Goal: Check status: Check status

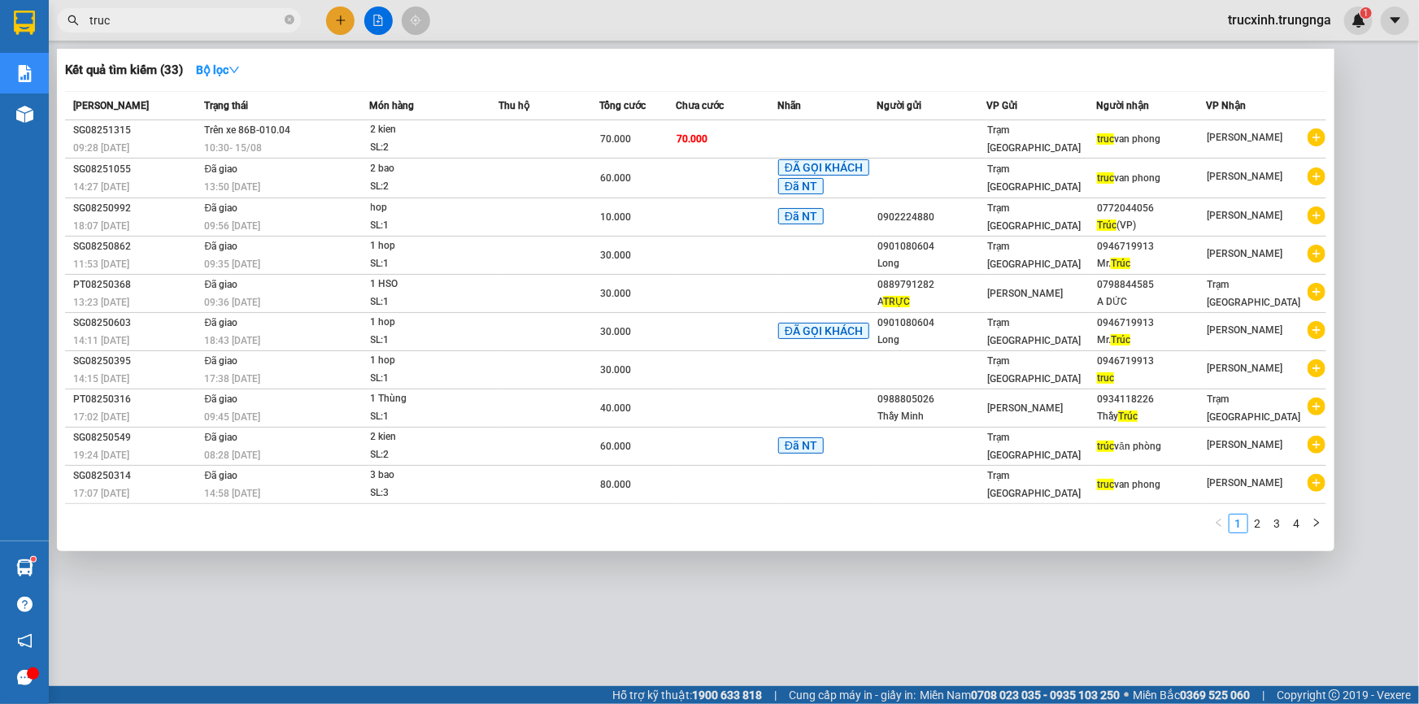
click at [188, 22] on input "truc" at bounding box center [185, 20] width 192 height 18
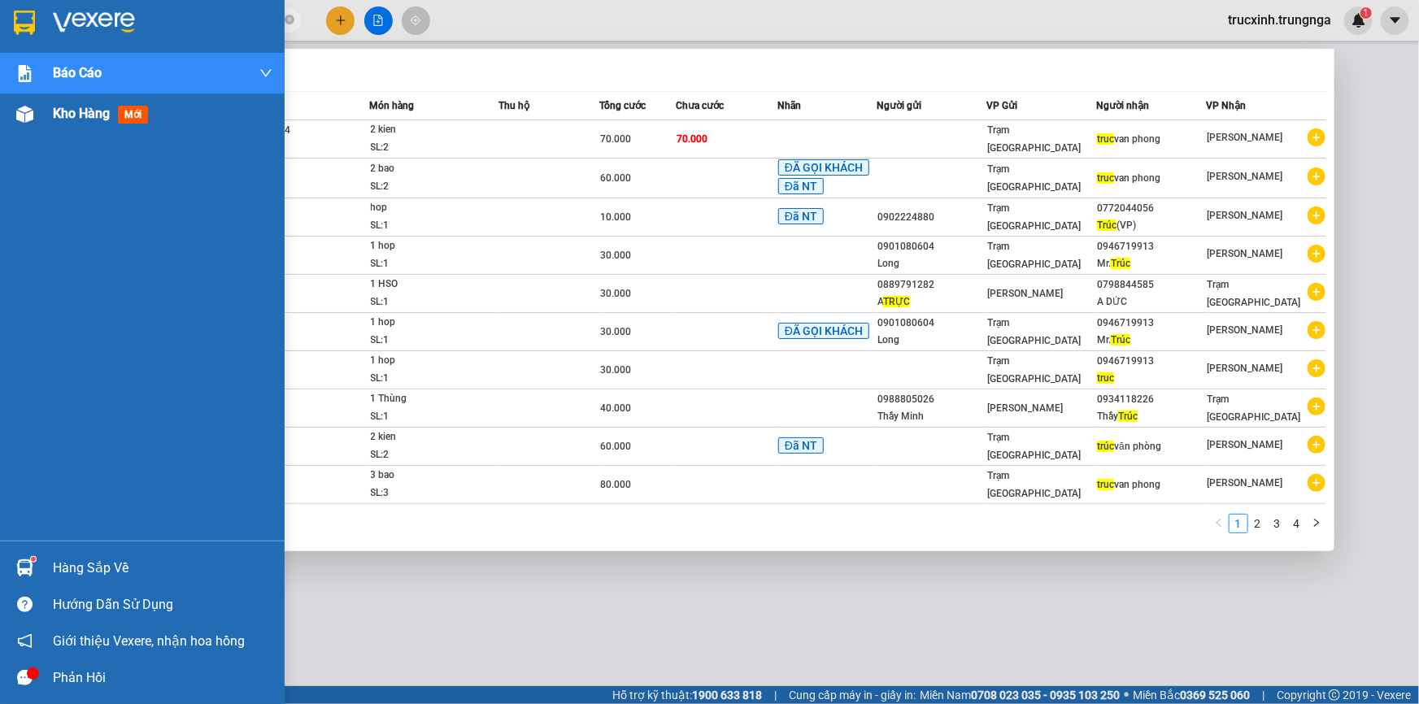
click at [76, 113] on span "Kho hàng" at bounding box center [81, 113] width 57 height 15
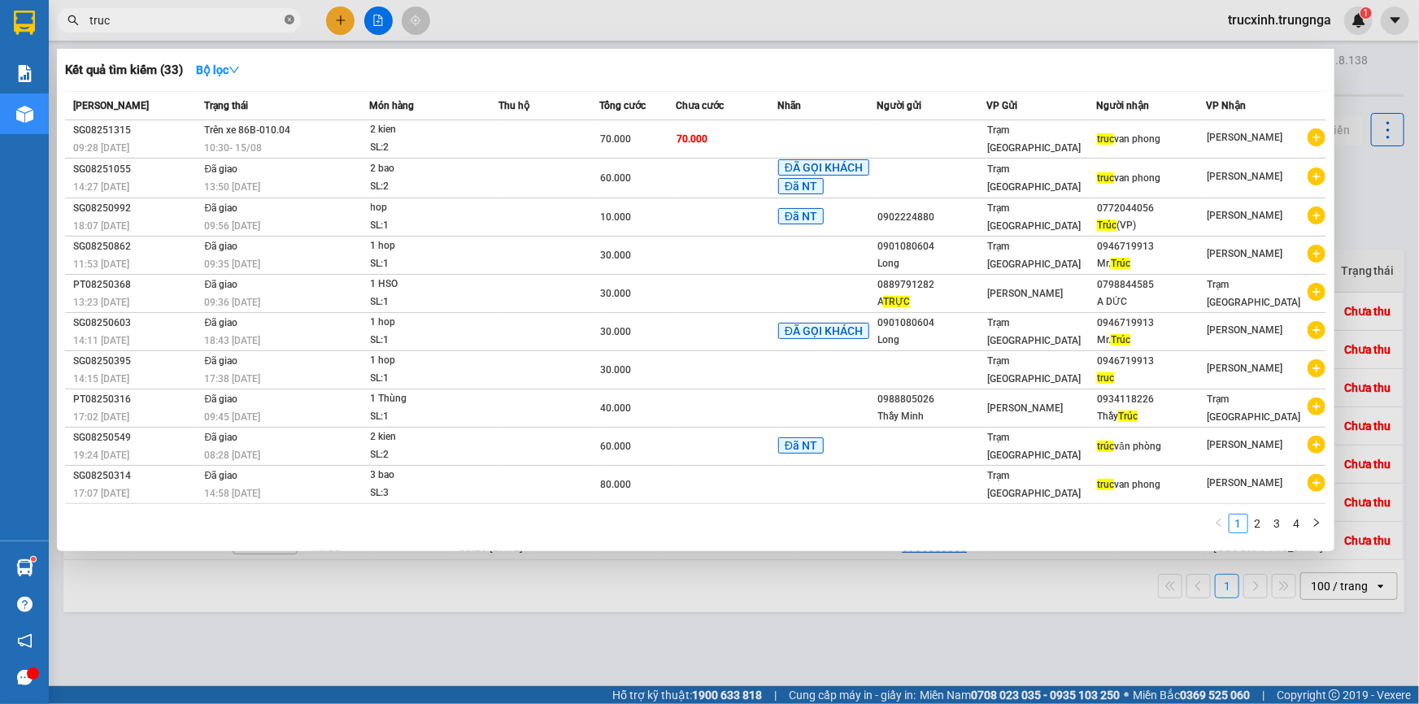
click at [289, 22] on icon "close-circle" at bounding box center [290, 20] width 10 height 10
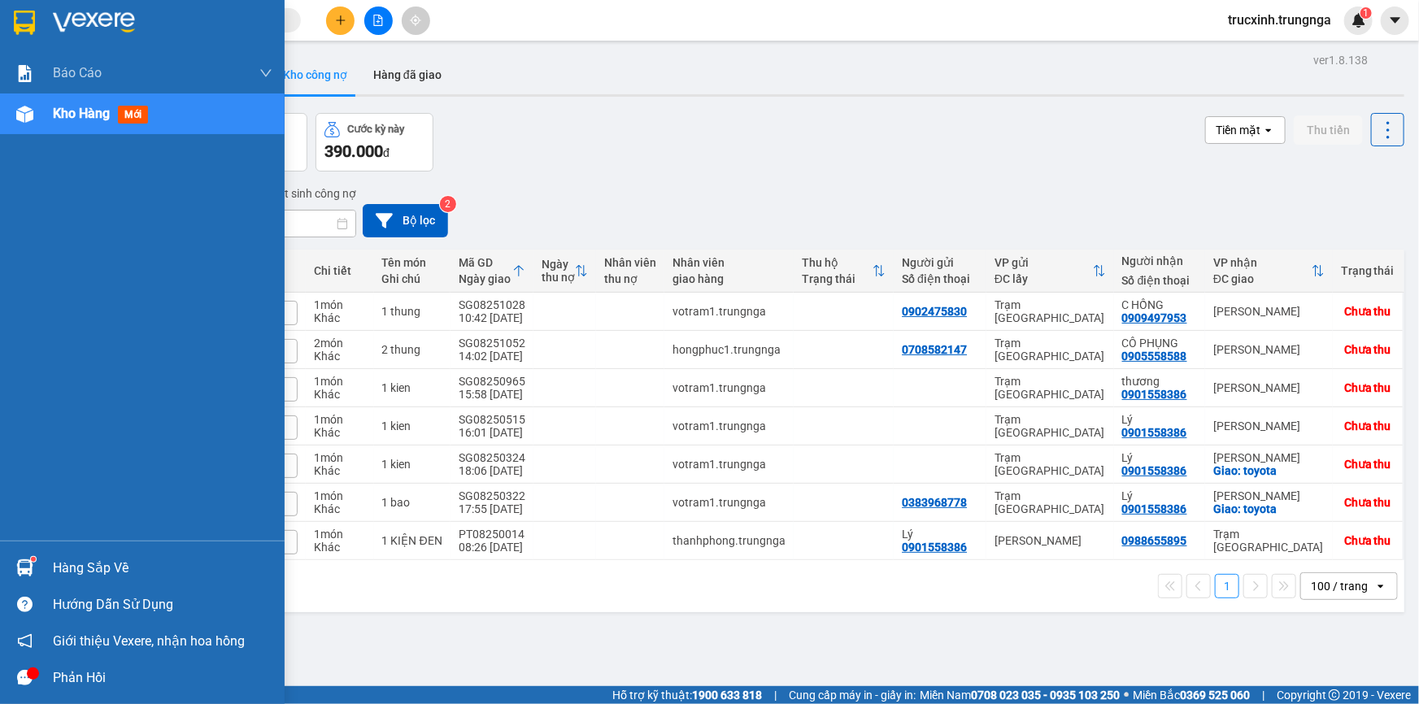
click at [103, 111] on span "Kho hàng" at bounding box center [81, 113] width 57 height 15
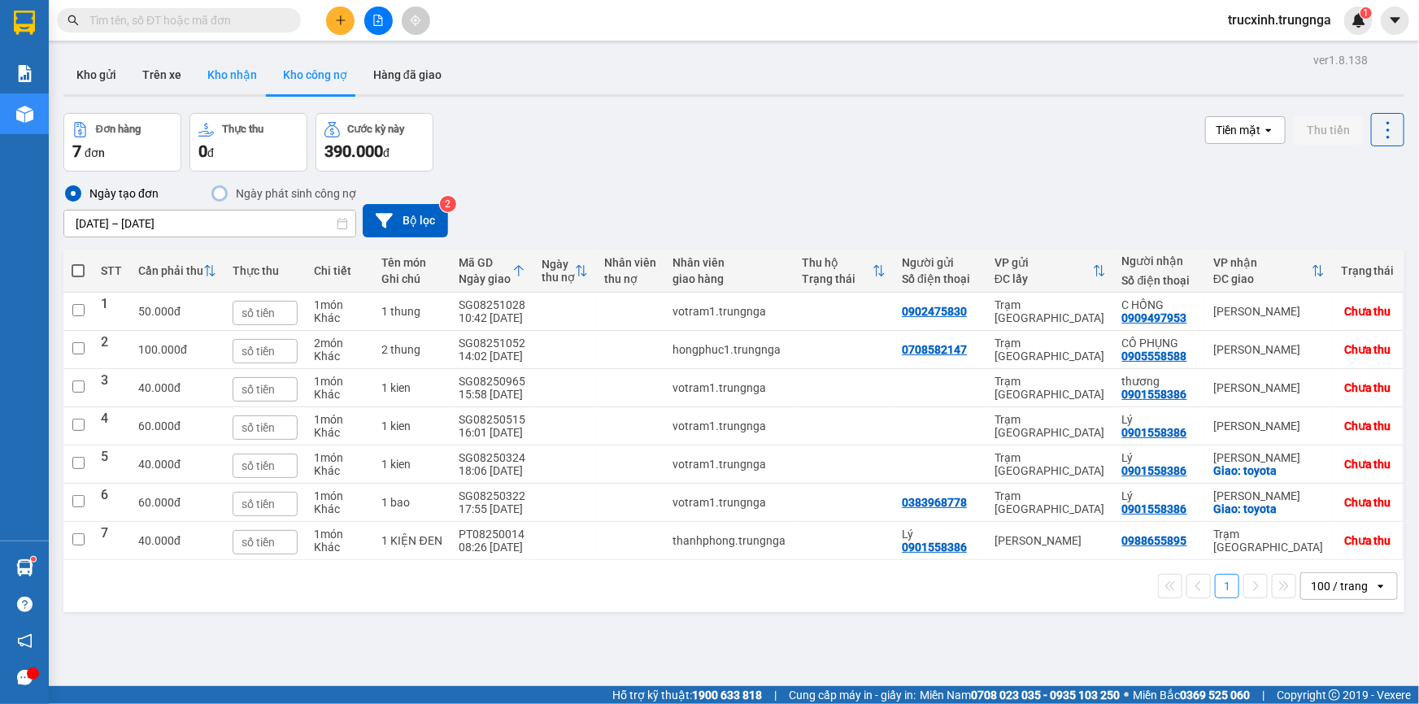
click at [241, 72] on button "Kho nhận" at bounding box center [232, 74] width 76 height 39
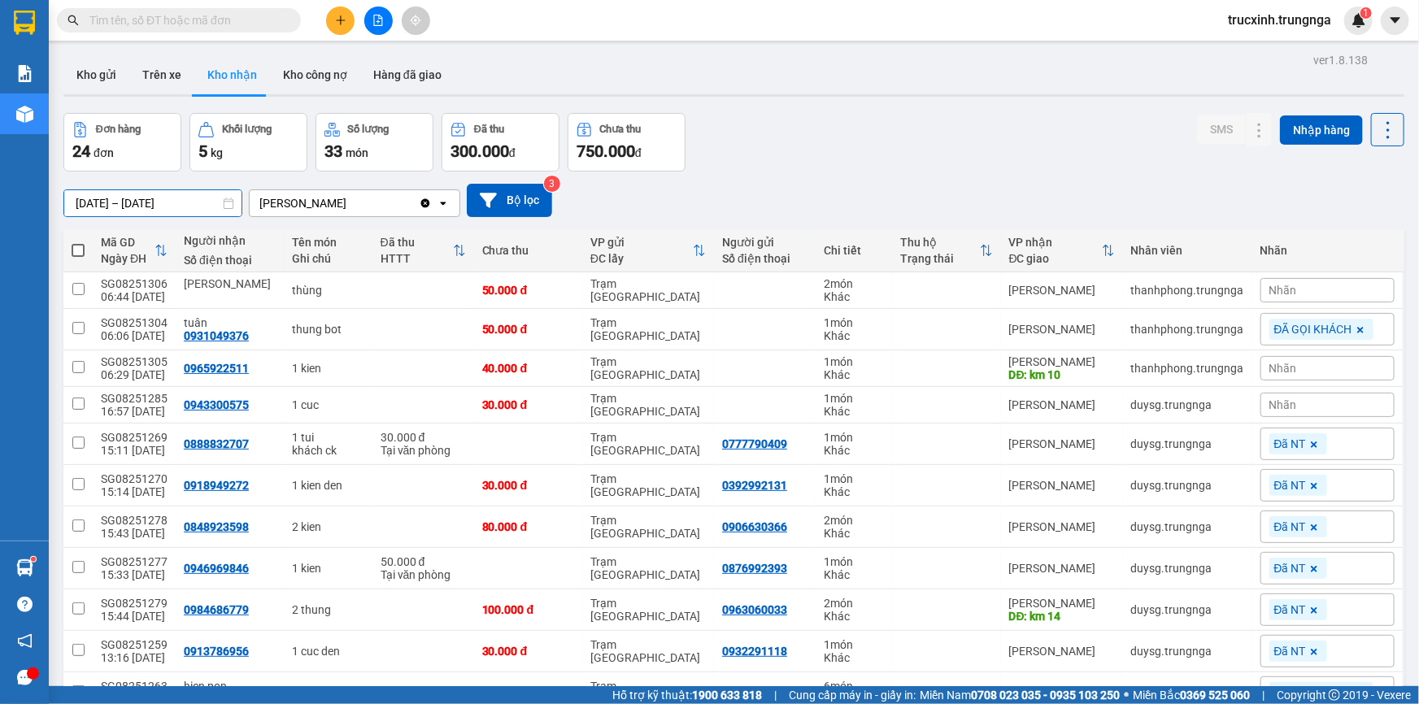
click at [146, 204] on input "[DATE] – [DATE]" at bounding box center [152, 203] width 177 height 26
click at [799, 156] on div "Đơn hàng 24 đơn Khối lượng 5 kg Số lượng 33 món Đã thu 300.000 đ Chưa thu 750.0…" at bounding box center [733, 142] width 1341 height 59
click at [172, 199] on input "[DATE] – [DATE]" at bounding box center [152, 203] width 177 height 26
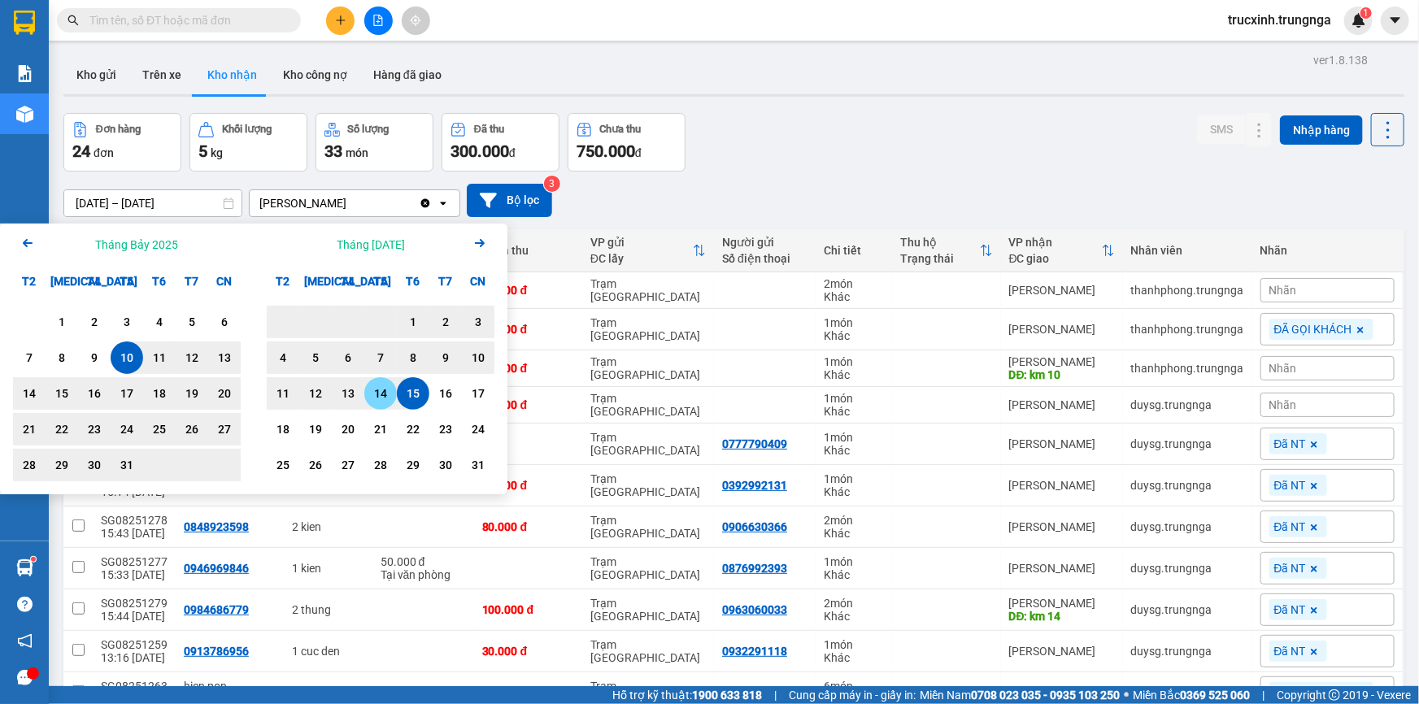
click at [381, 387] on div "14" at bounding box center [380, 394] width 23 height 20
click at [132, 358] on div "10" at bounding box center [126, 358] width 23 height 20
type input "[DATE] – [DATE]"
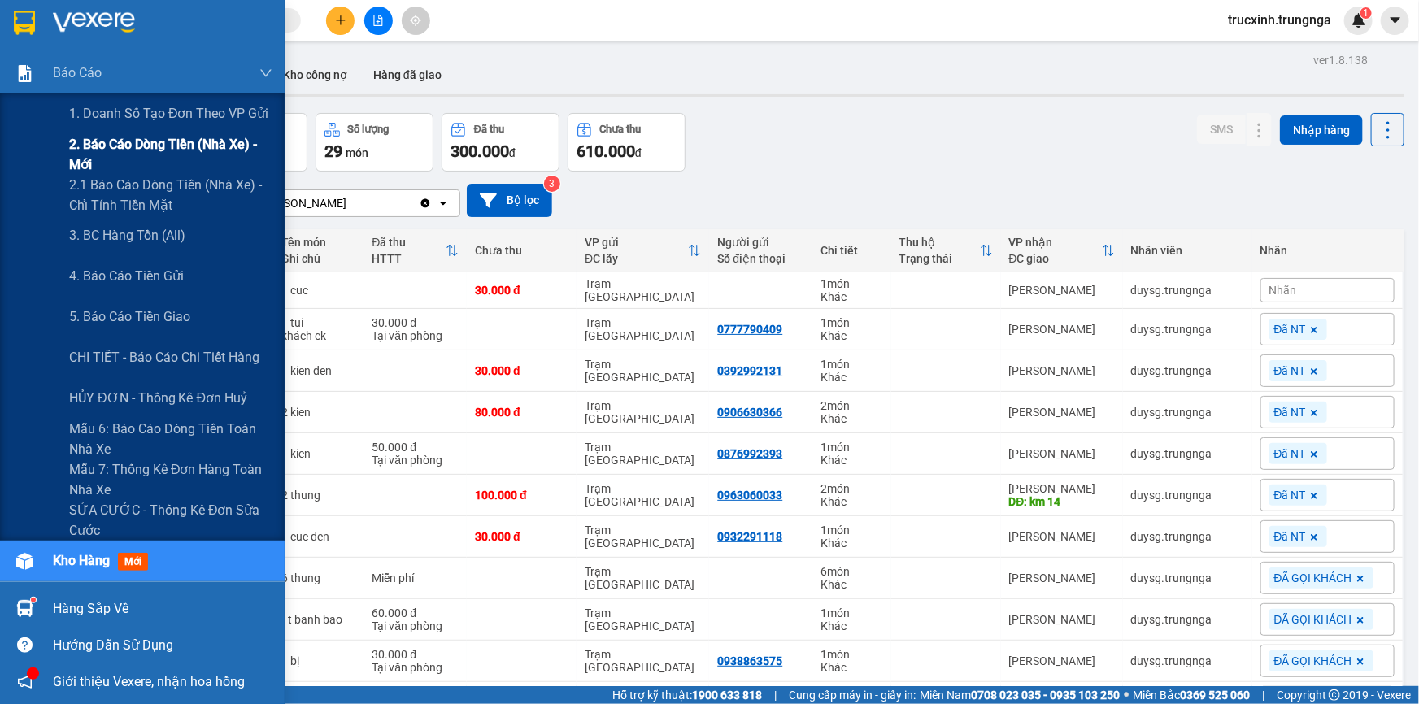
click at [127, 142] on span "2. Báo cáo dòng tiền (nhà xe) - mới" at bounding box center [170, 154] width 203 height 41
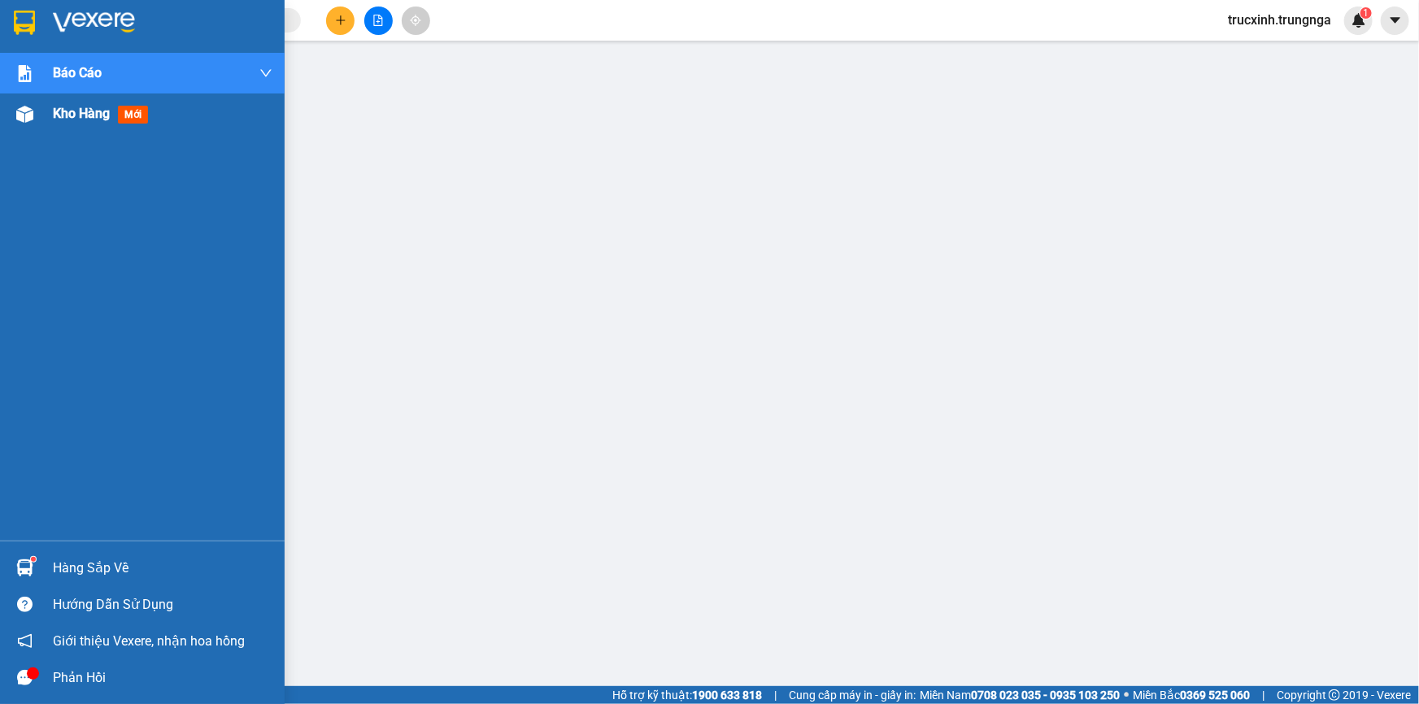
click at [30, 106] on img at bounding box center [24, 114] width 17 height 17
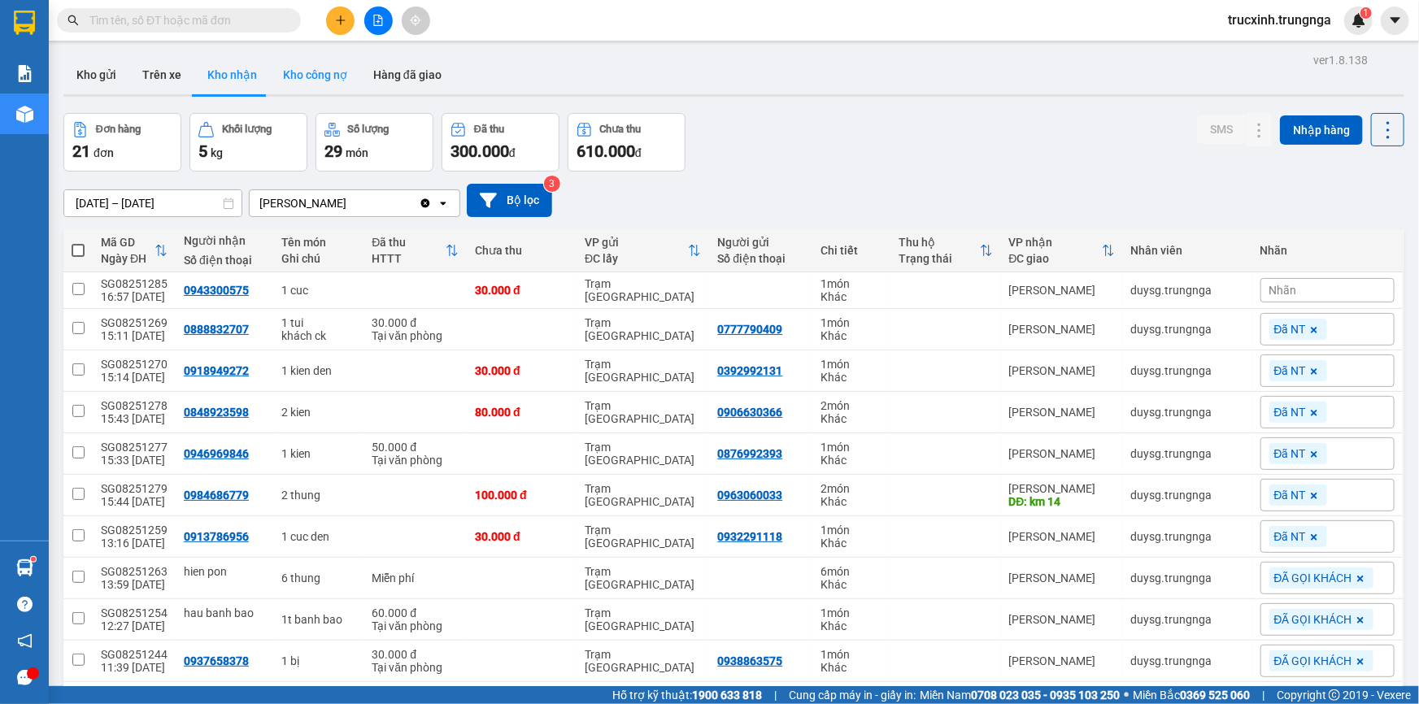
click at [320, 72] on button "Kho công nợ" at bounding box center [315, 74] width 90 height 39
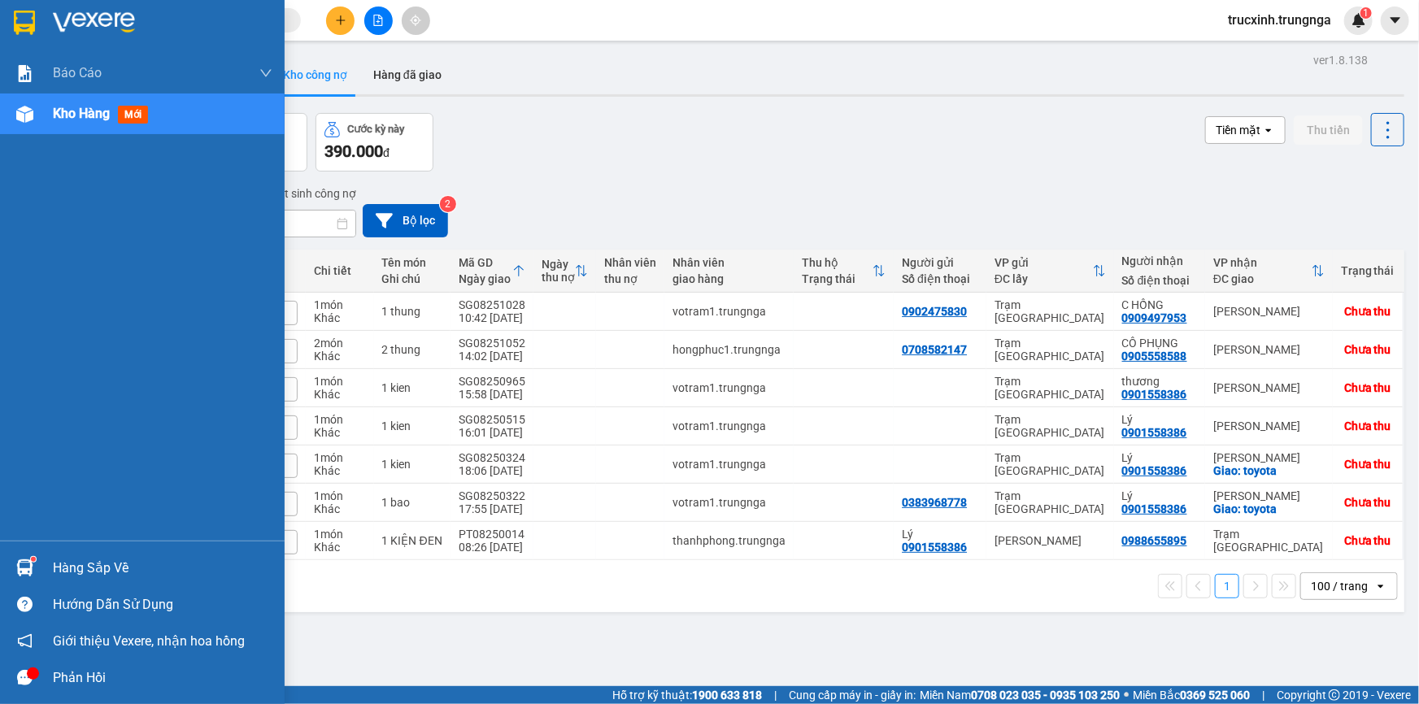
click at [111, 568] on div "Hàng sắp về" at bounding box center [163, 568] width 220 height 24
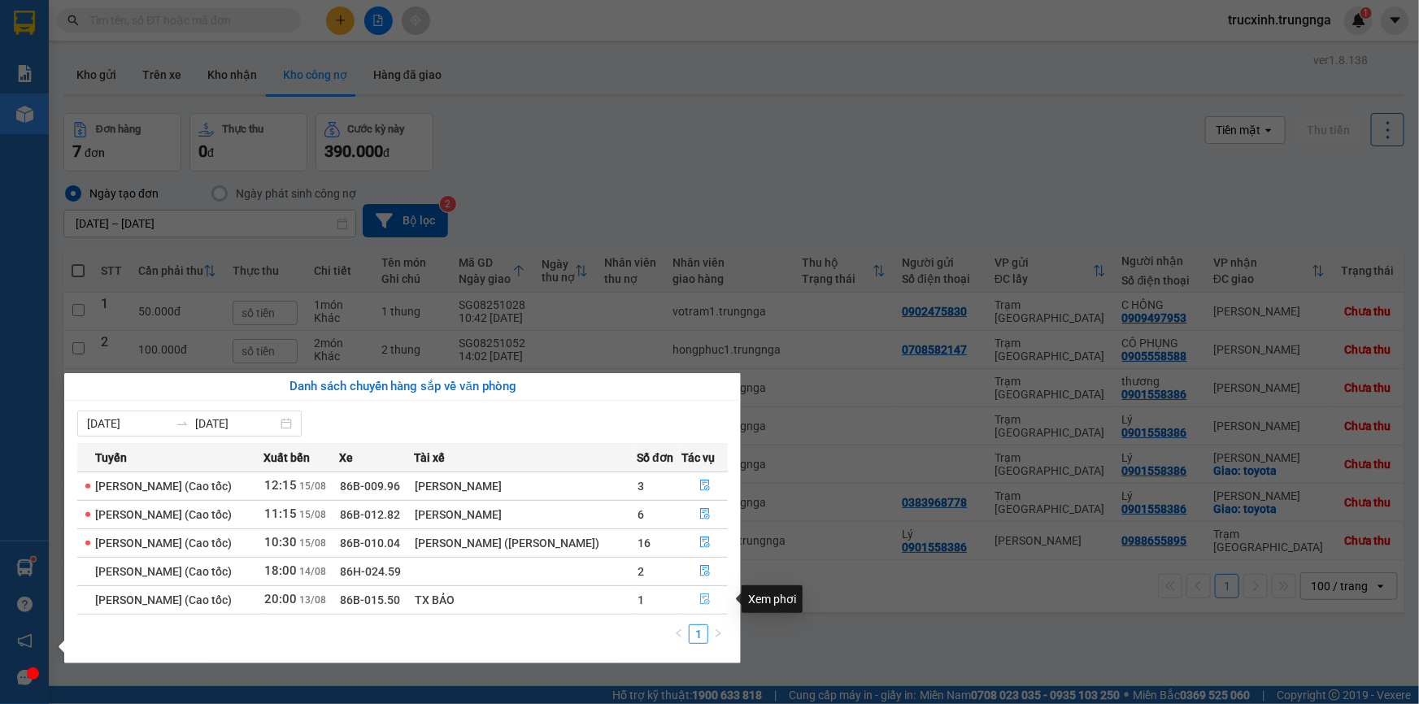
click at [706, 598] on icon "file-done" at bounding box center [704, 599] width 11 height 11
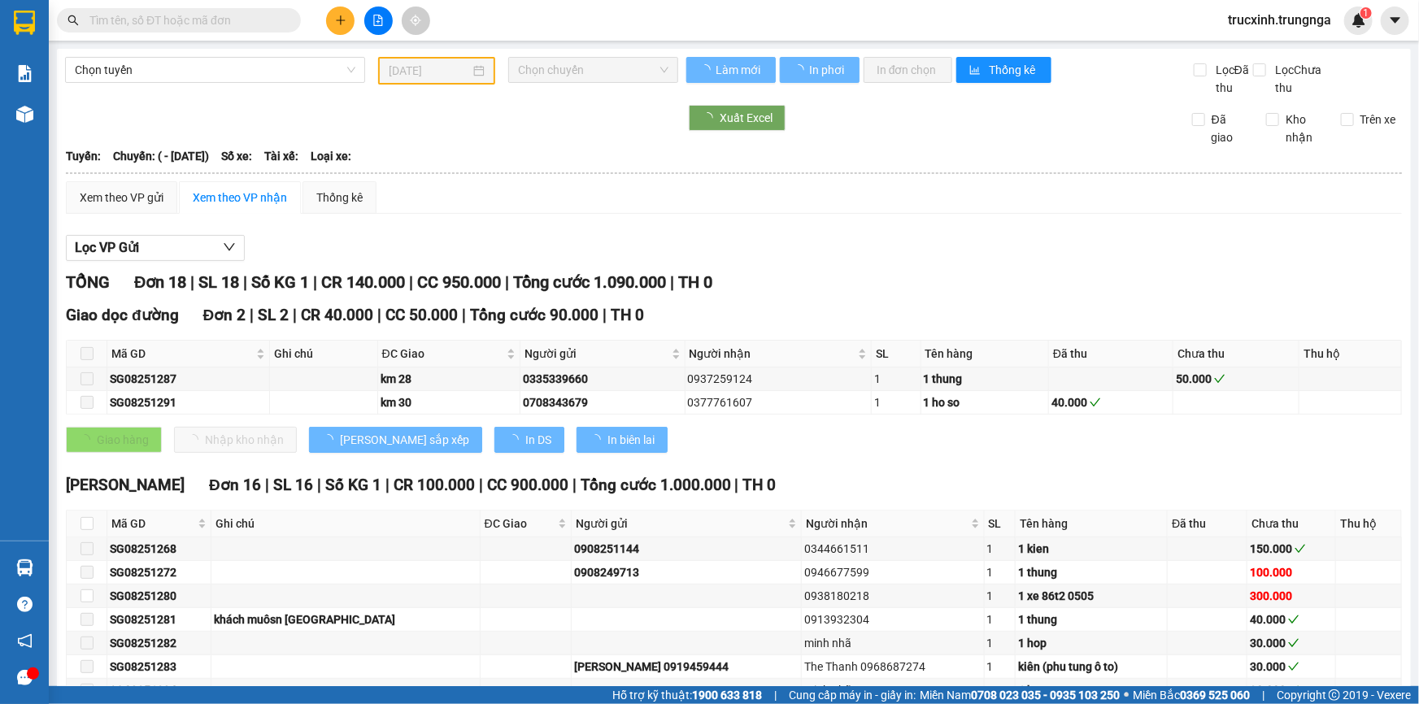
type input "[DATE]"
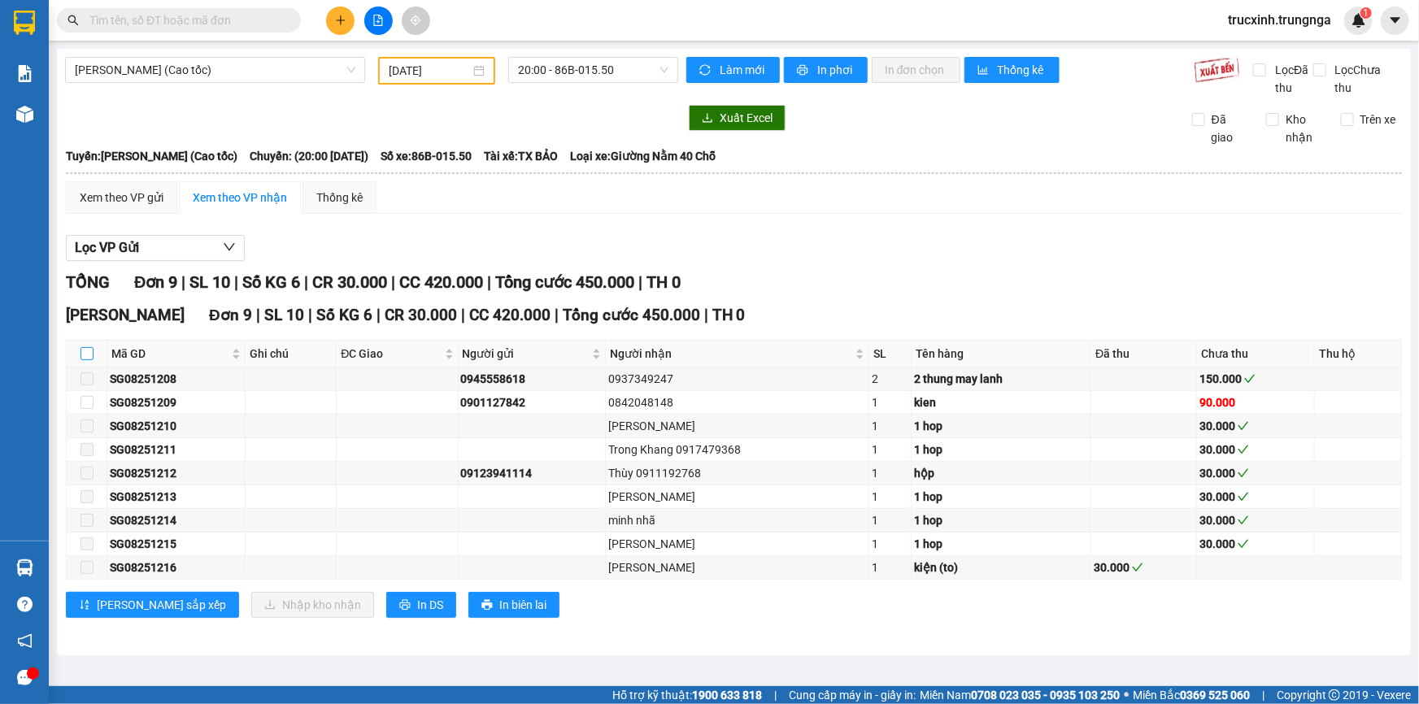
click at [89, 348] on input "checkbox" at bounding box center [86, 353] width 13 height 13
checkbox input "true"
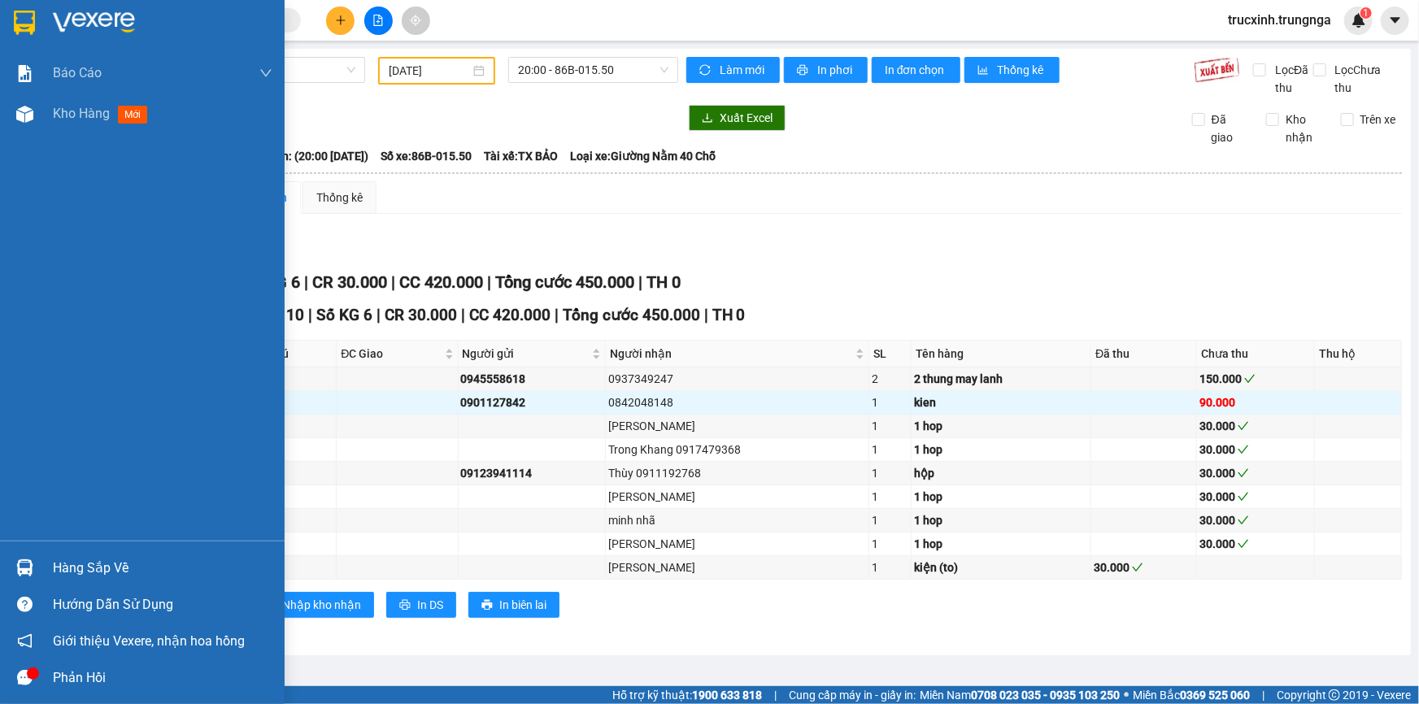
click at [89, 570] on div "Hàng sắp về" at bounding box center [163, 568] width 220 height 24
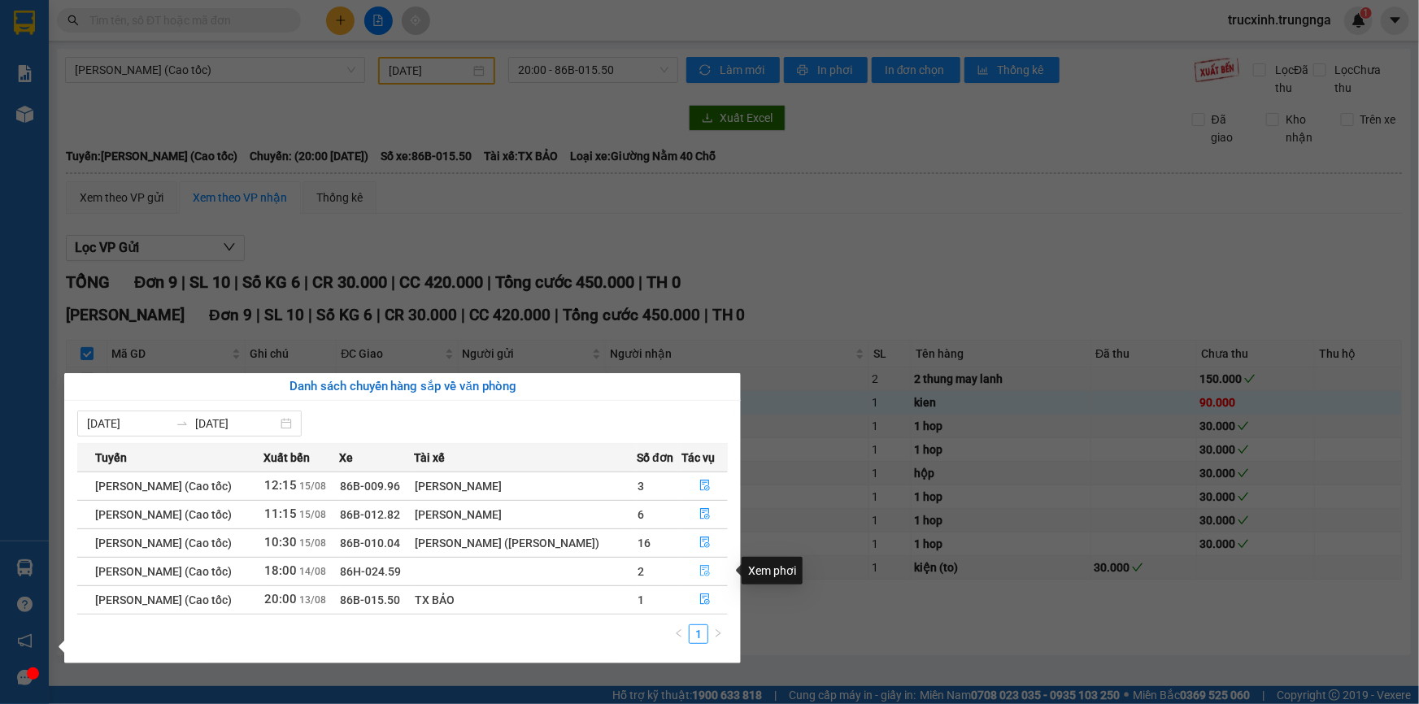
click at [703, 570] on icon "file-done" at bounding box center [704, 570] width 11 height 11
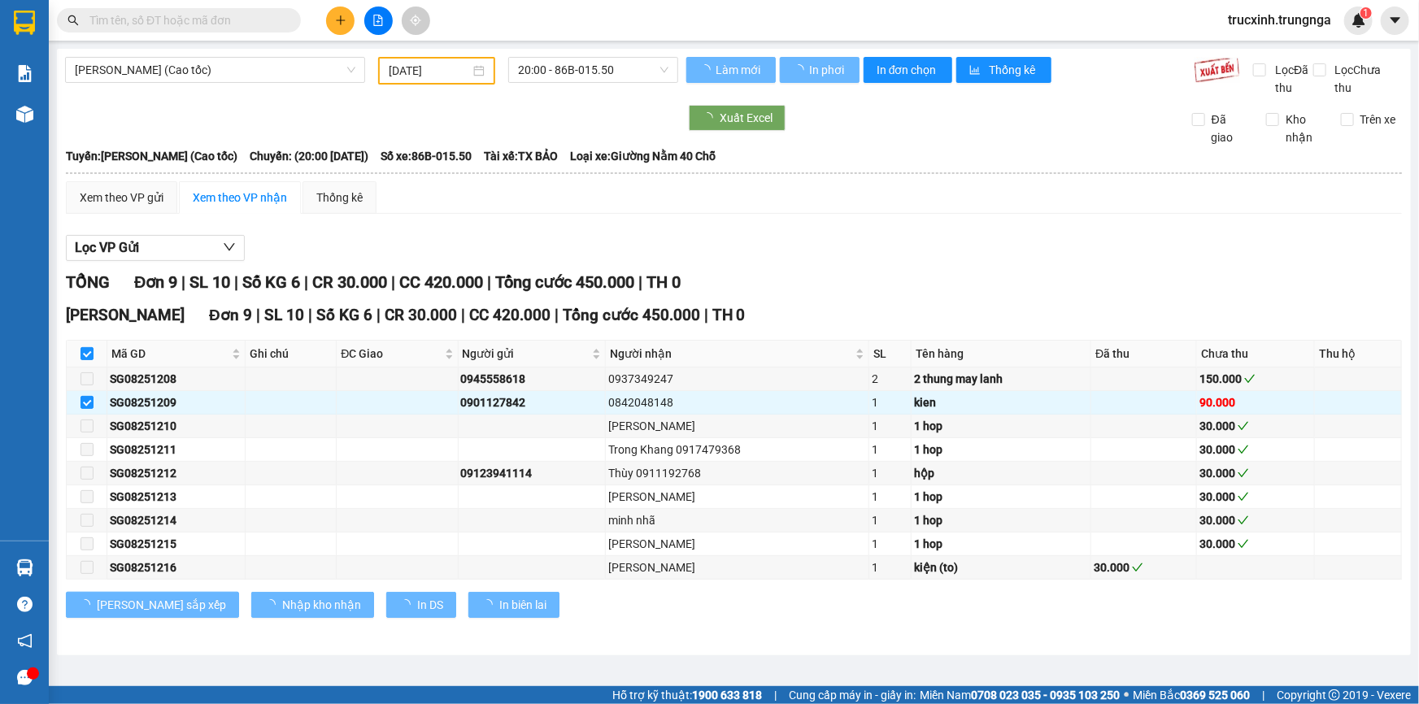
checkbox input "false"
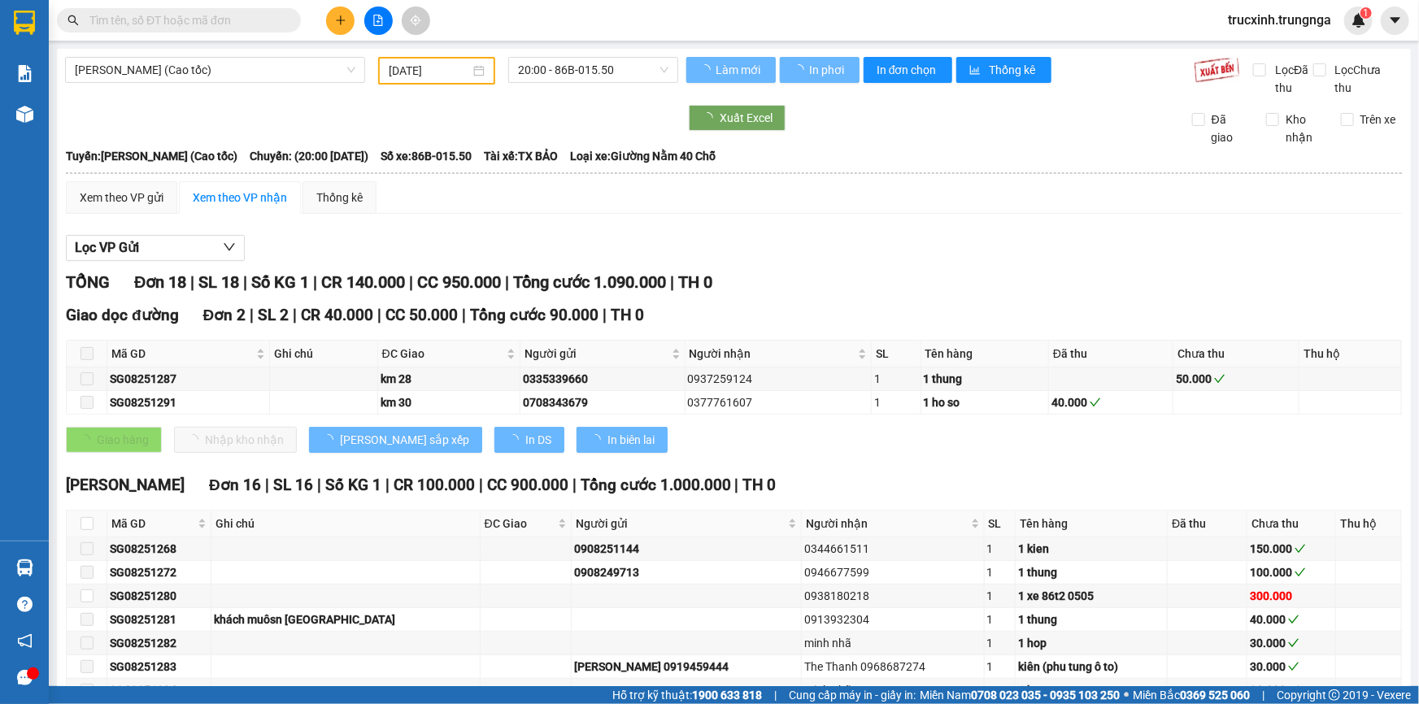
type input "[DATE]"
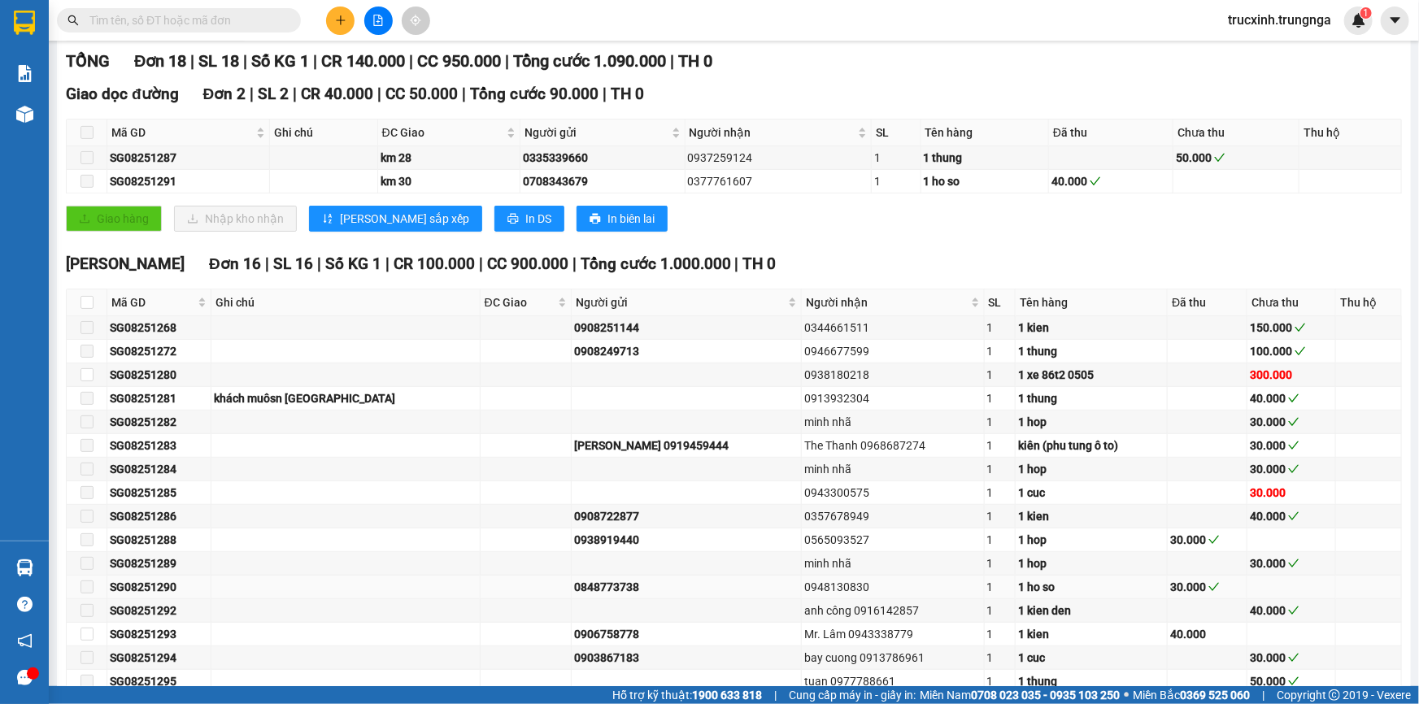
scroll to position [295, 0]
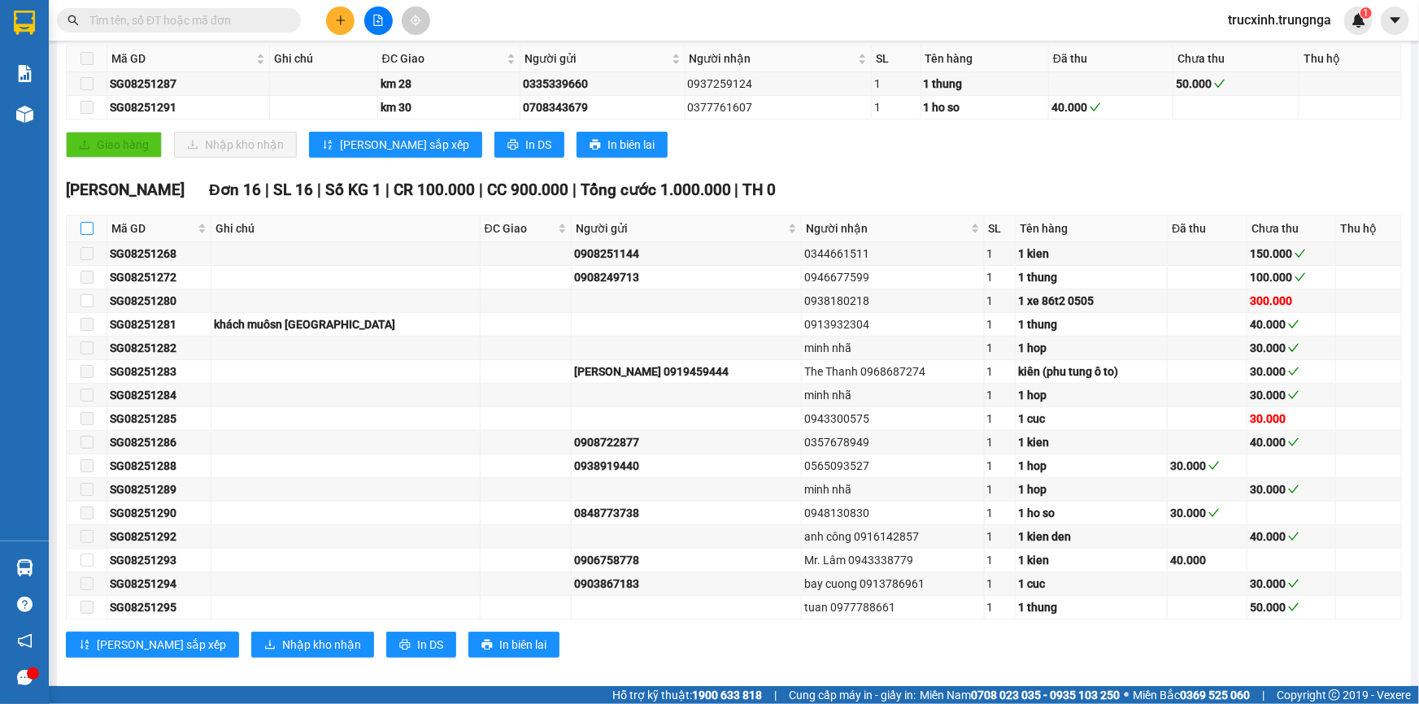
click at [85, 224] on input "checkbox" at bounding box center [86, 228] width 13 height 13
checkbox input "true"
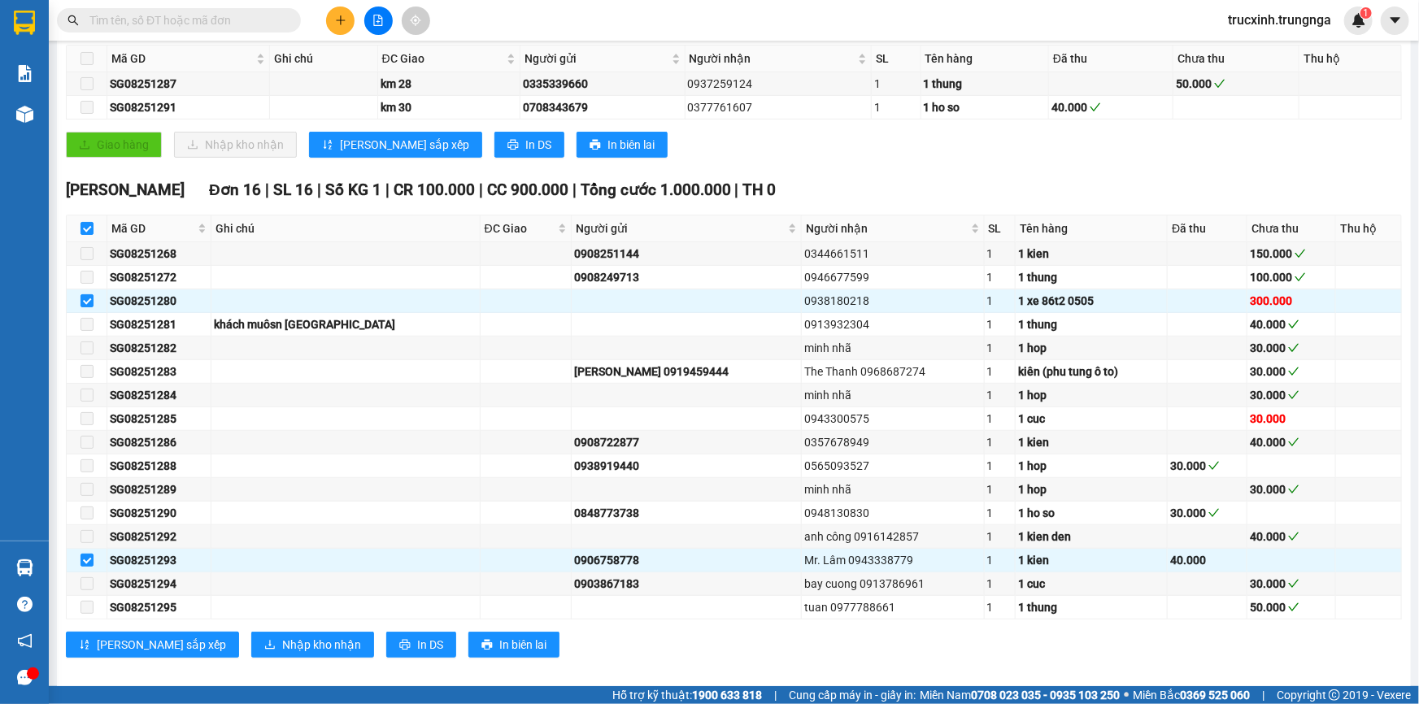
click at [179, 20] on input "text" at bounding box center [185, 20] width 192 height 18
paste input "SG08251172"
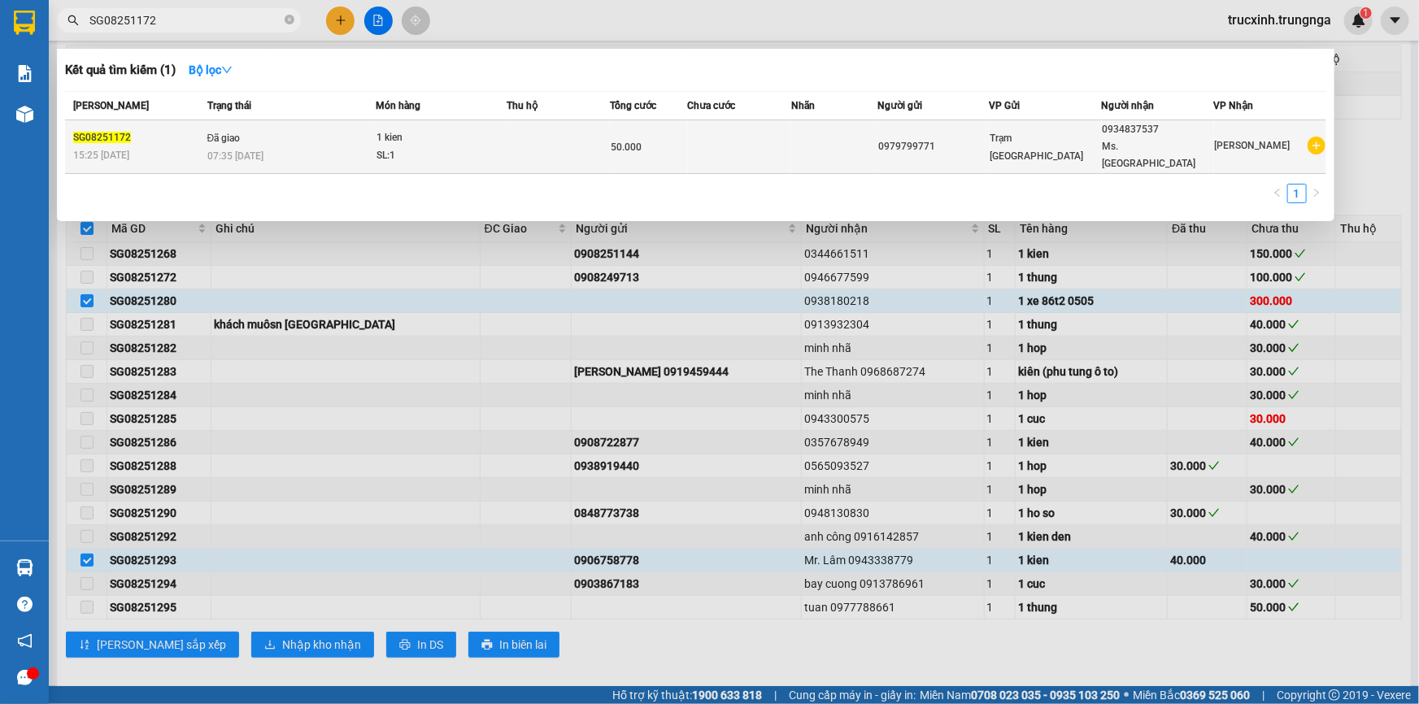
type input "SG08251172"
click at [397, 136] on div "1 kien" at bounding box center [437, 138] width 122 height 18
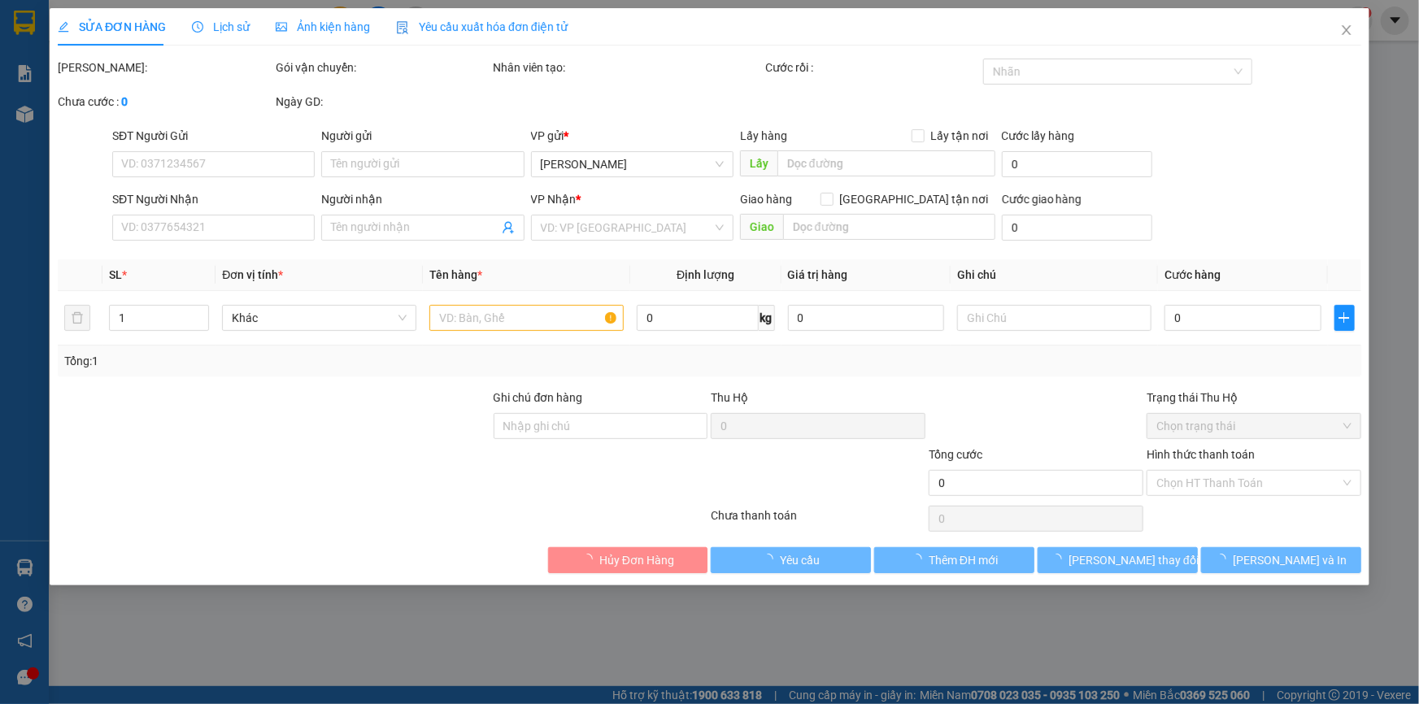
type input "0979799771"
type input "0934837537"
type input "Ms. [GEOGRAPHIC_DATA]"
type input "50.000"
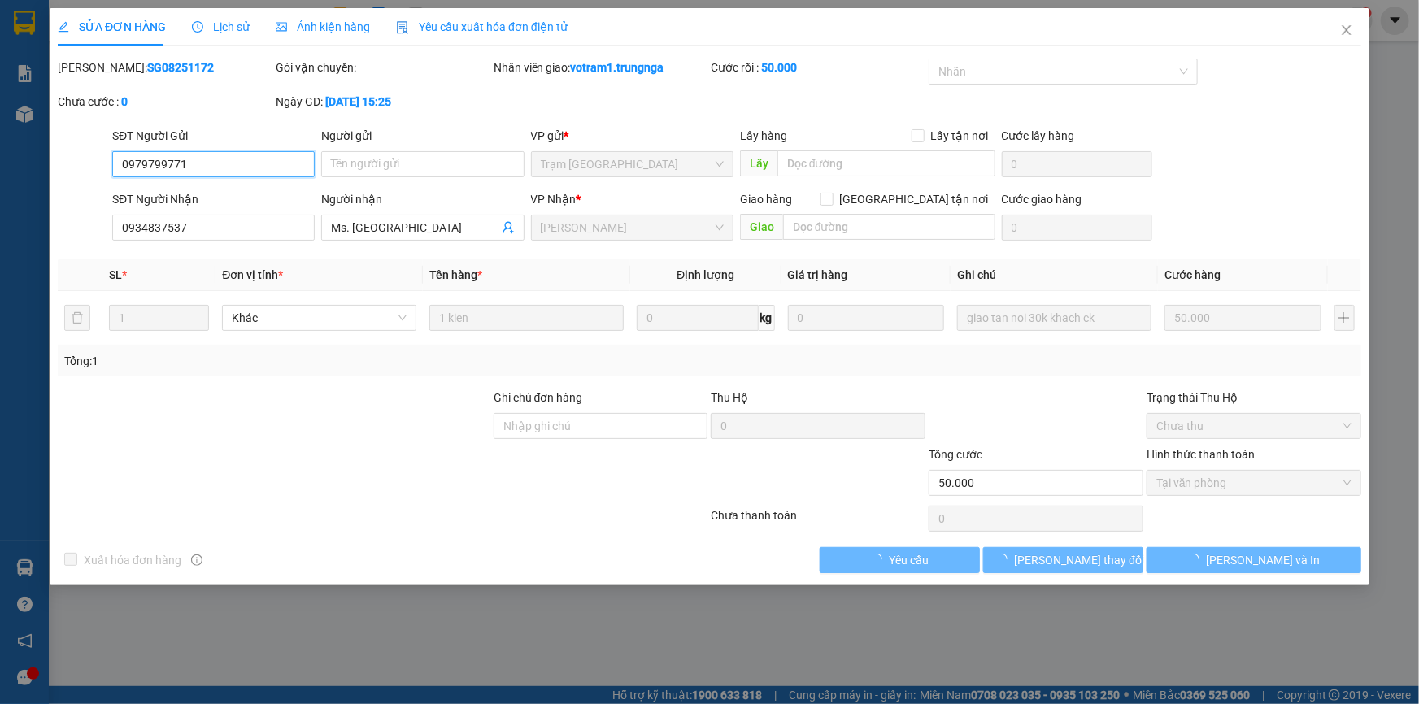
checkbox input "true"
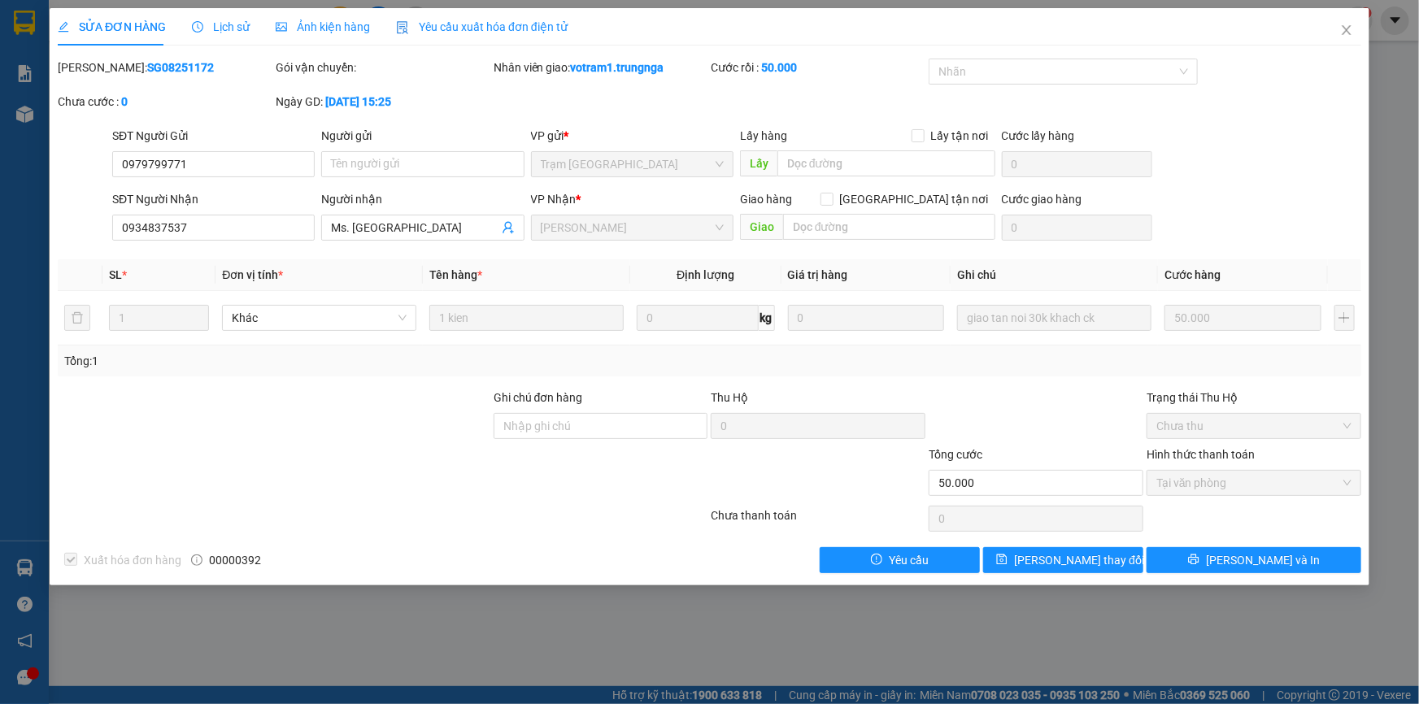
click at [214, 20] on span "Lịch sử" at bounding box center [221, 26] width 58 height 13
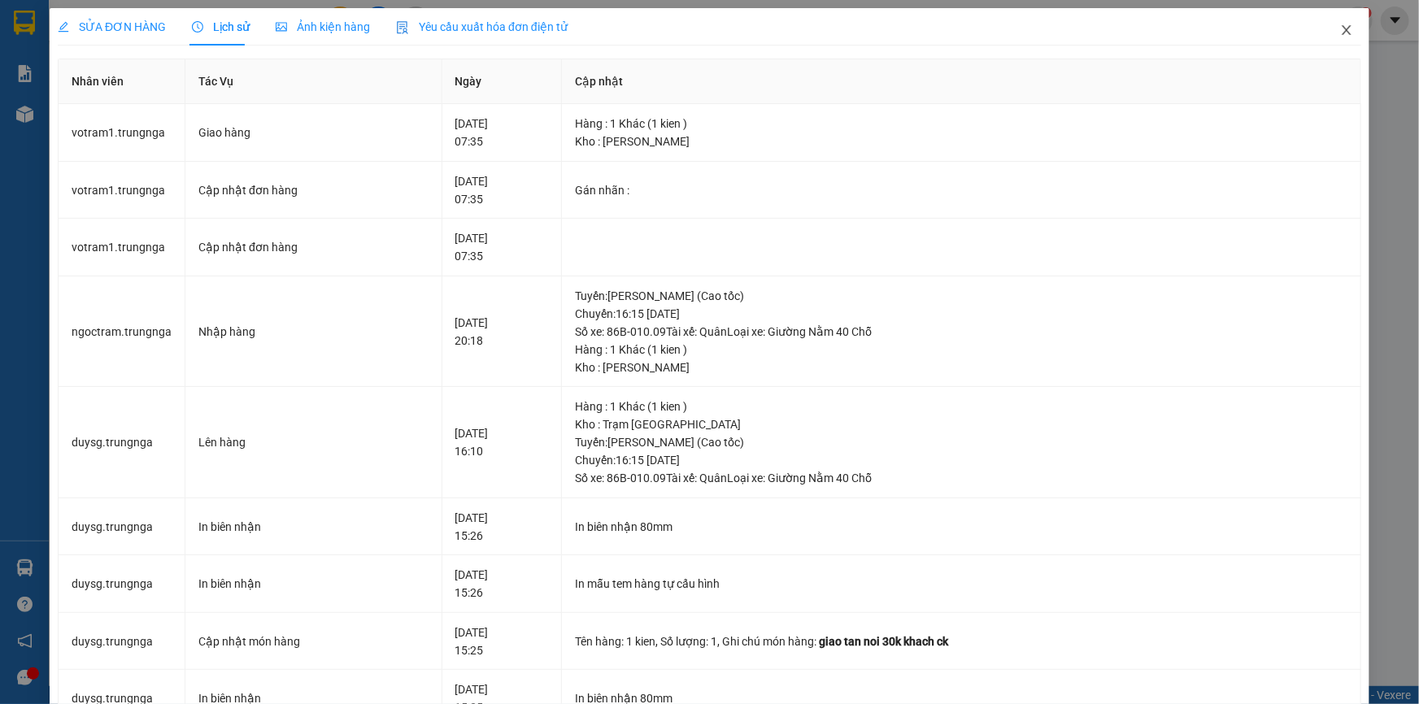
click at [1340, 28] on icon "close" at bounding box center [1346, 30] width 13 height 13
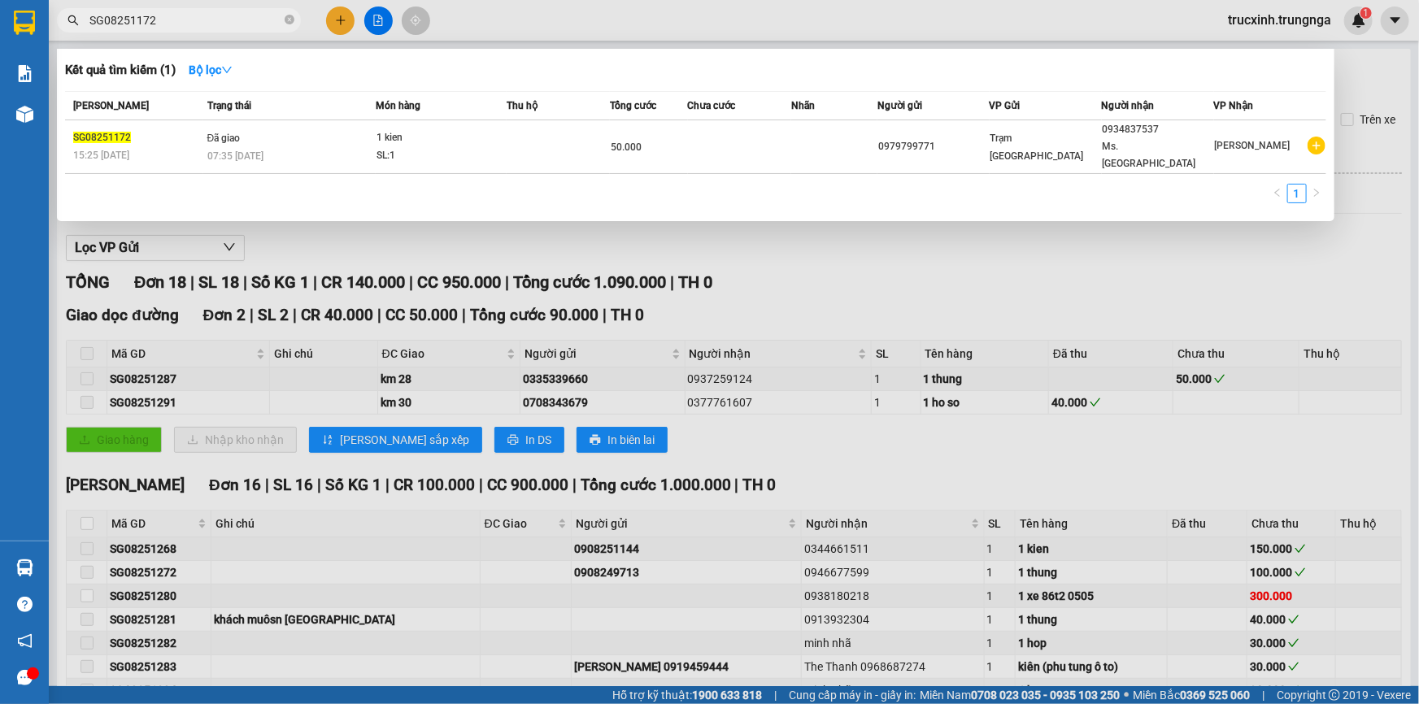
click at [181, 8] on span "SG08251172" at bounding box center [179, 20] width 244 height 24
click at [183, 15] on input "SG08251172" at bounding box center [185, 20] width 192 height 18
paste input "5"
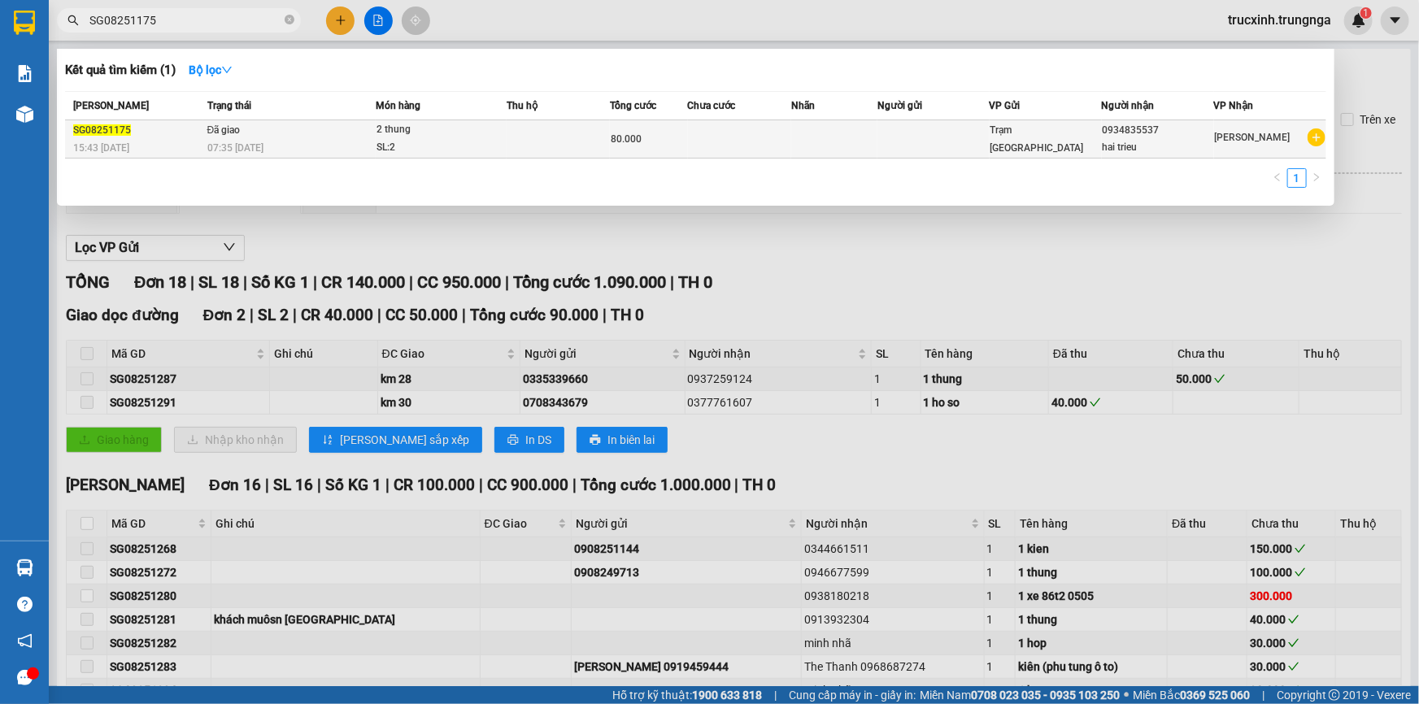
type input "SG08251175"
click at [377, 142] on div "SL: 2" at bounding box center [437, 148] width 122 height 18
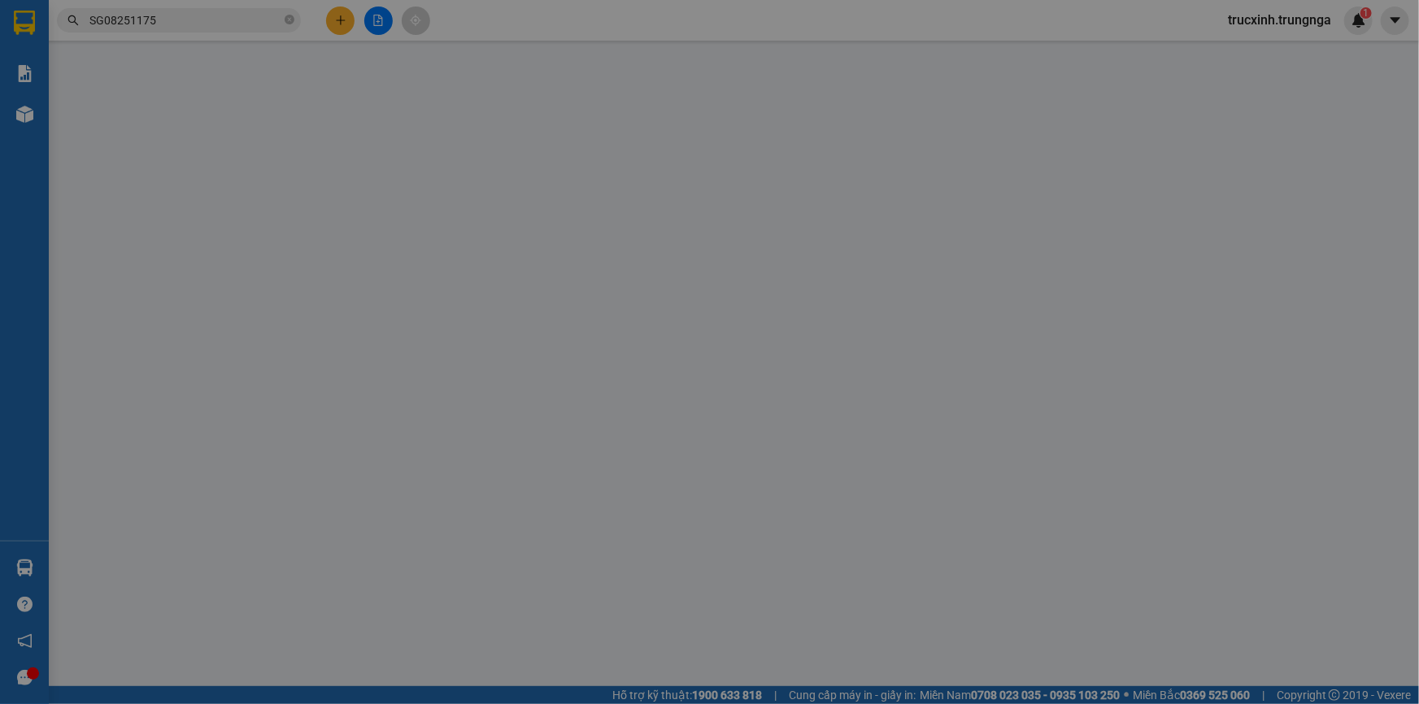
type input "0934835537"
type input "hai trieu"
type input "80.000"
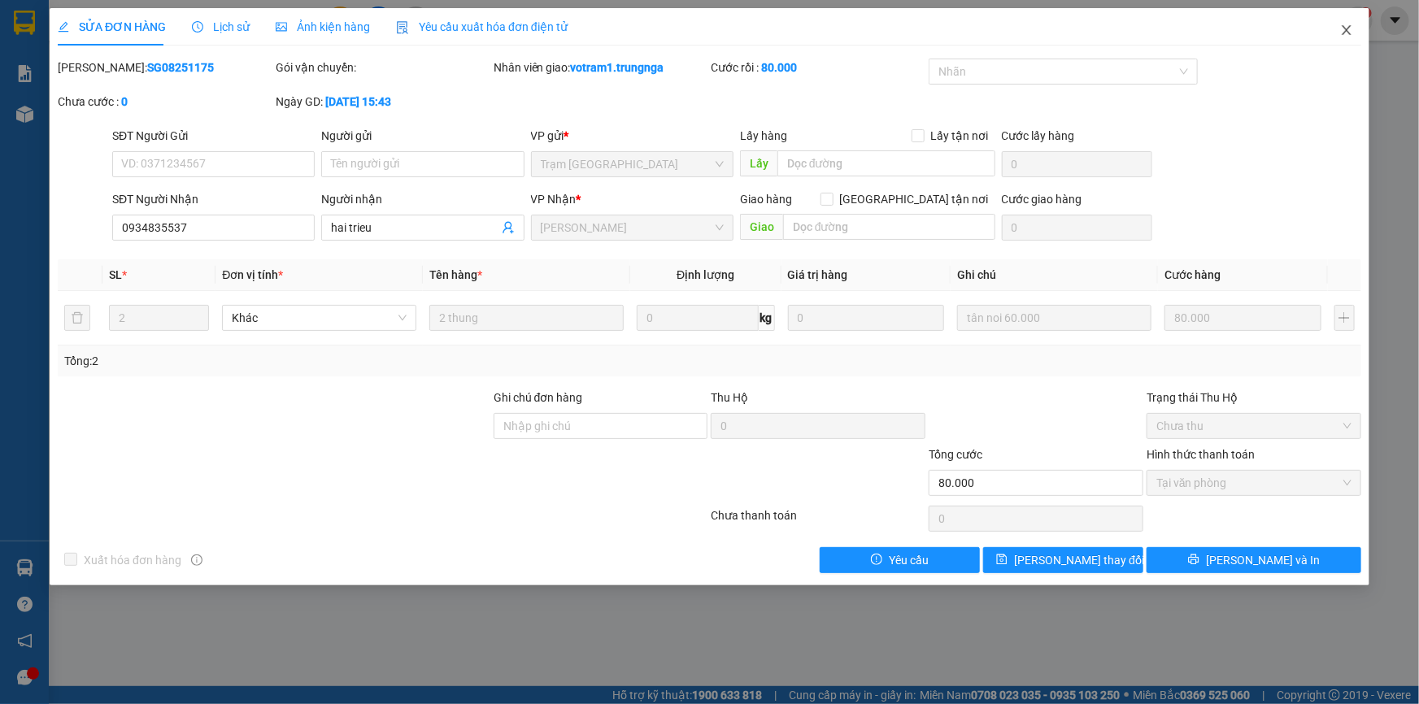
click at [1345, 33] on icon "close" at bounding box center [1346, 30] width 9 height 10
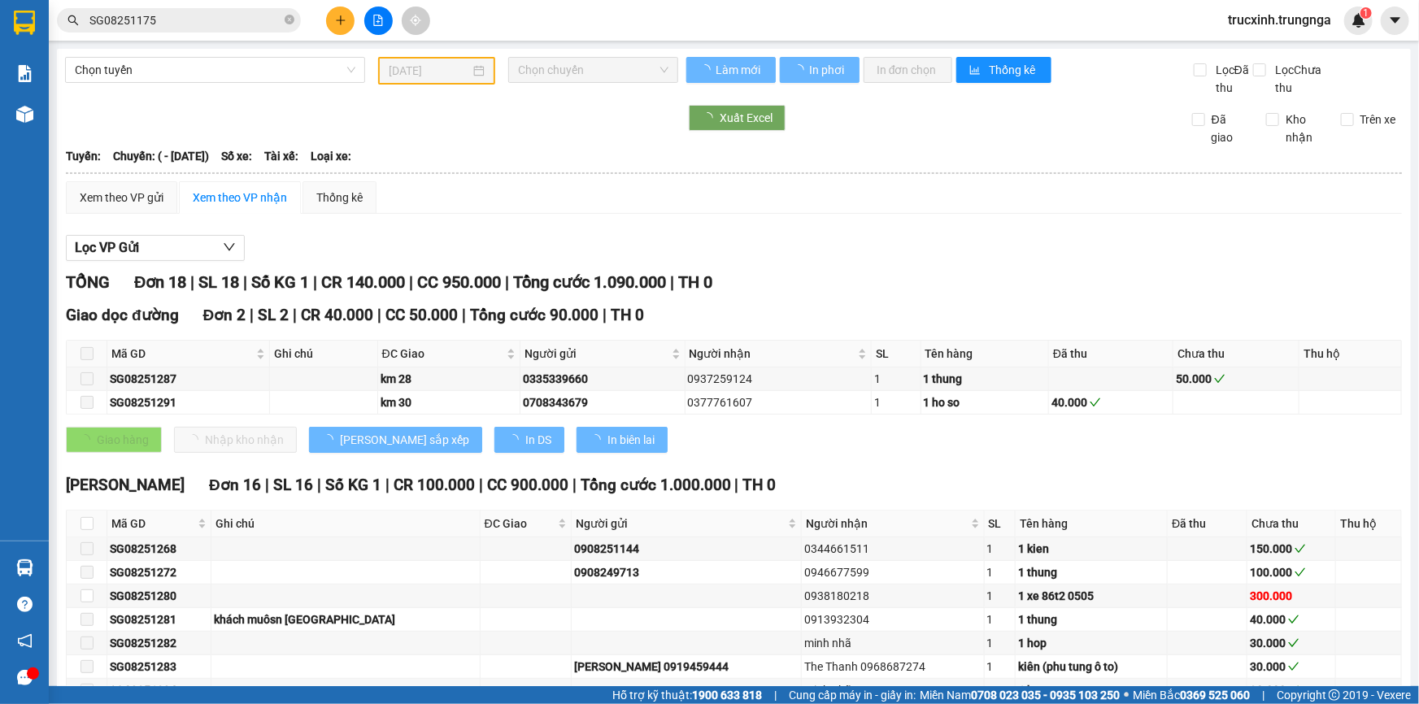
click at [178, 23] on input "SG08251175" at bounding box center [185, 20] width 192 height 18
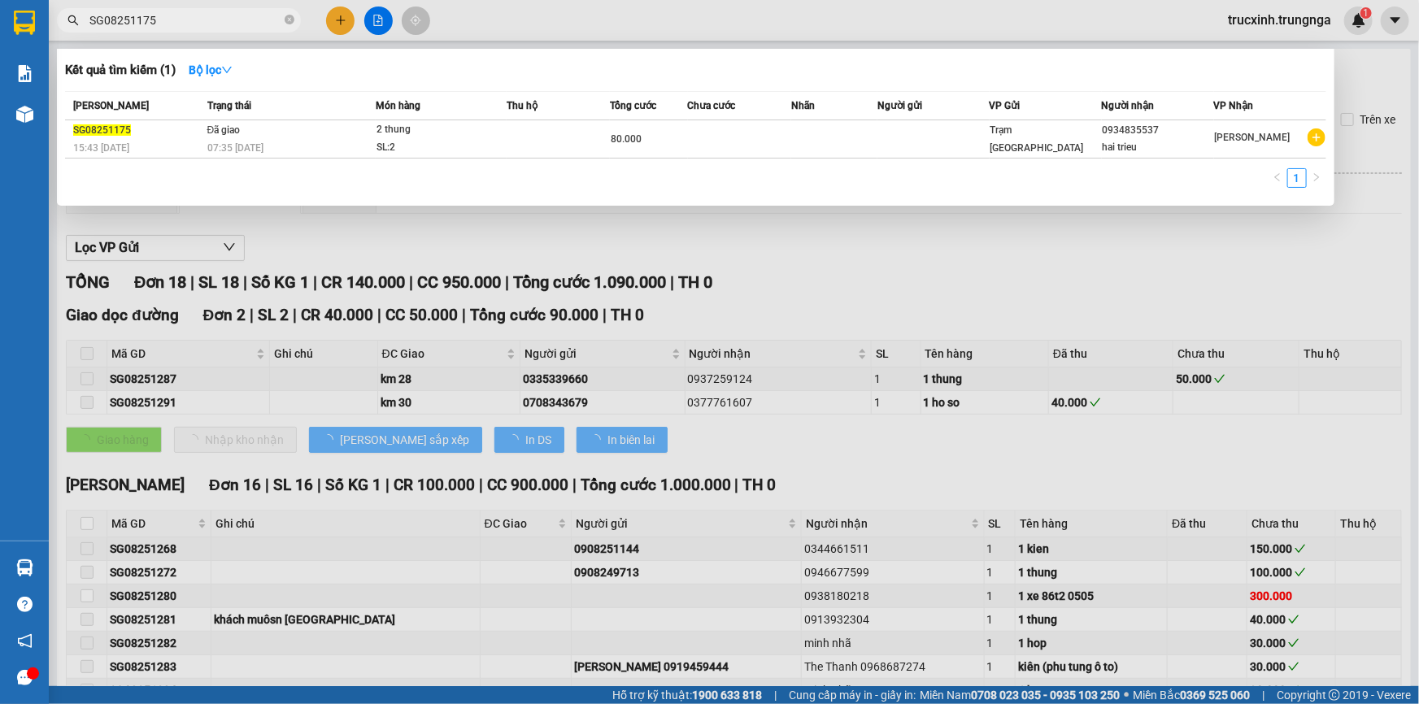
click at [178, 24] on input "SG08251175" at bounding box center [185, 20] width 192 height 18
paste input "207"
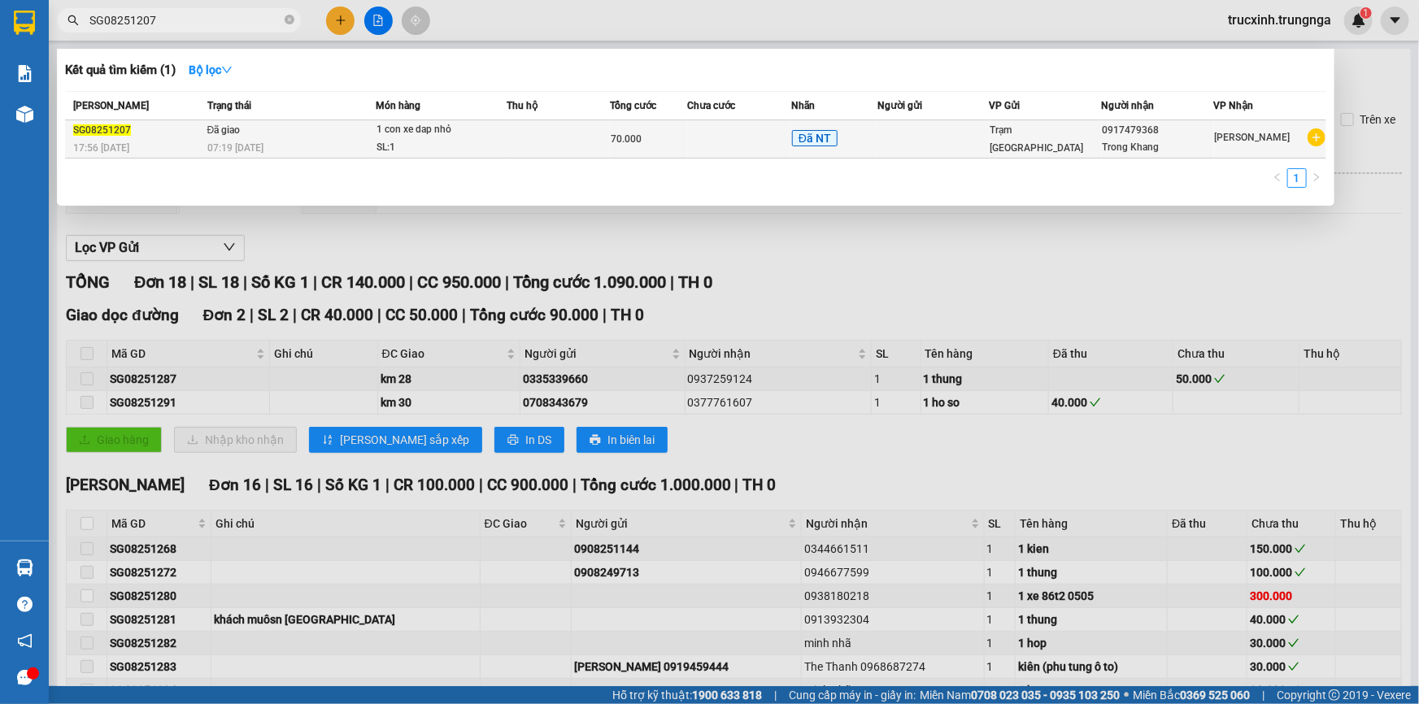
click at [466, 139] on div "SL: 1" at bounding box center [437, 148] width 122 height 18
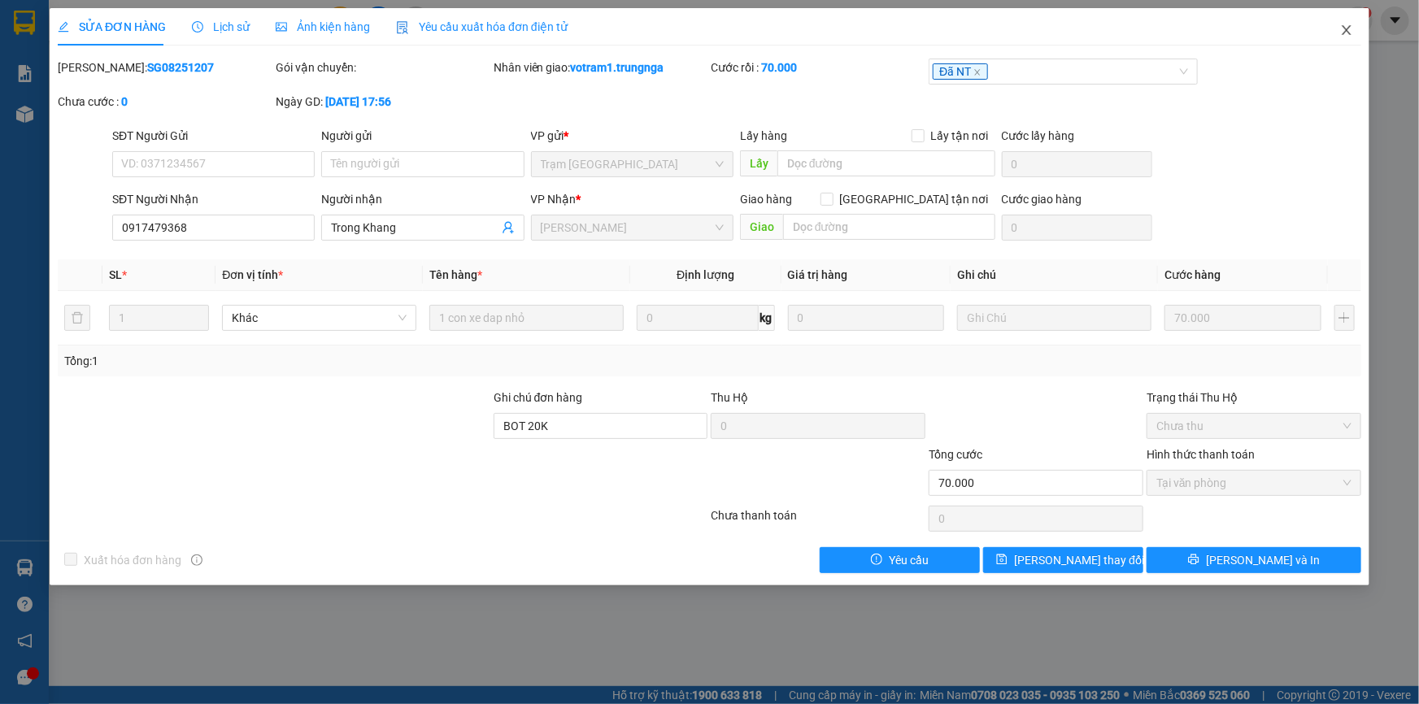
click at [1344, 33] on icon "close" at bounding box center [1346, 30] width 9 height 10
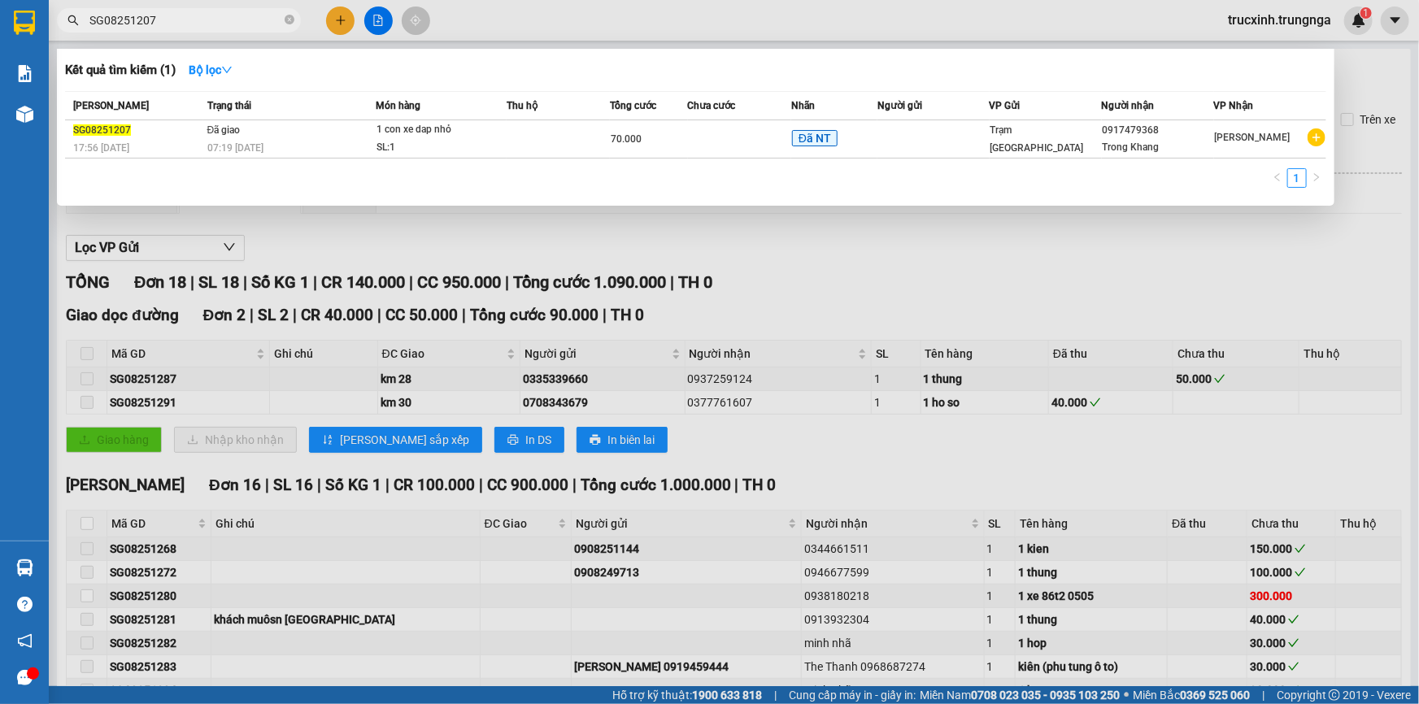
click at [171, 32] on span "SG08251207" at bounding box center [179, 20] width 244 height 24
click at [170, 22] on input "SG08251207" at bounding box center [185, 20] width 192 height 18
paste input "8"
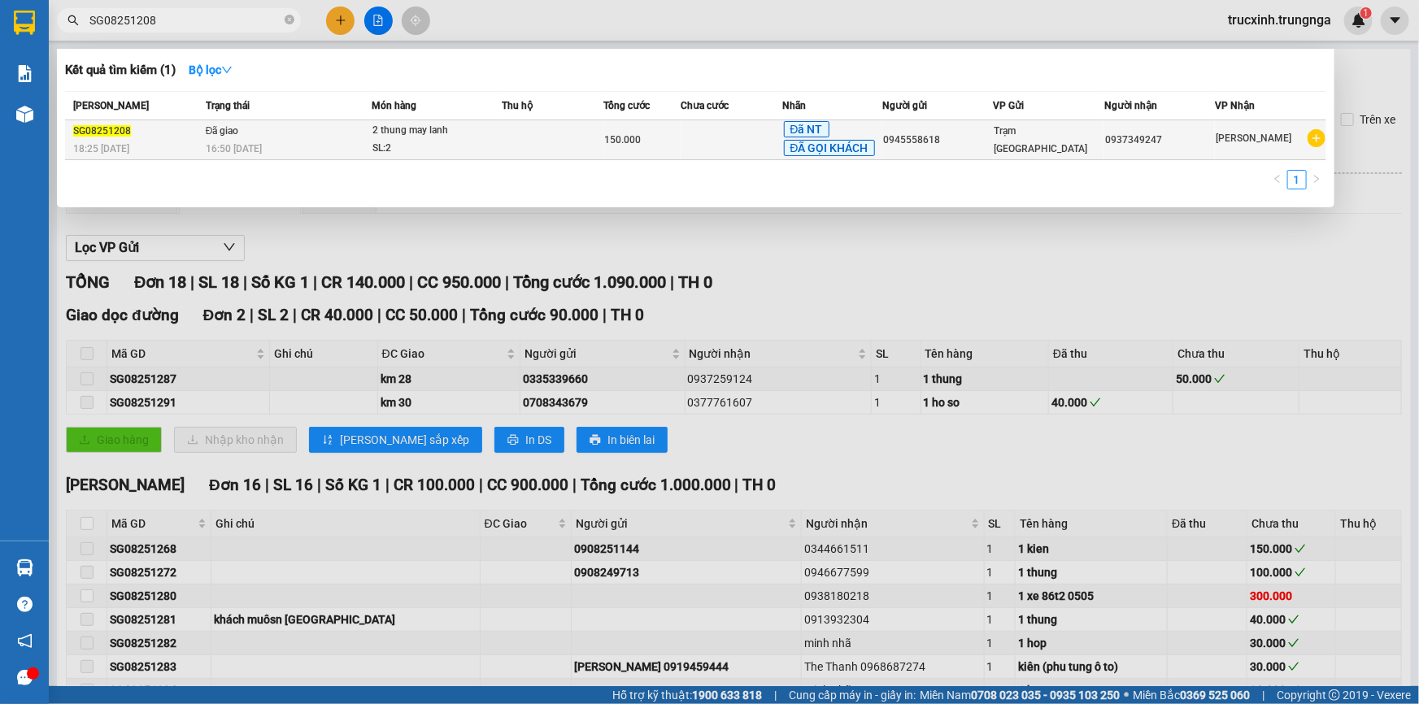
type input "SG08251208"
click at [455, 143] on div "SL: 2" at bounding box center [433, 149] width 122 height 18
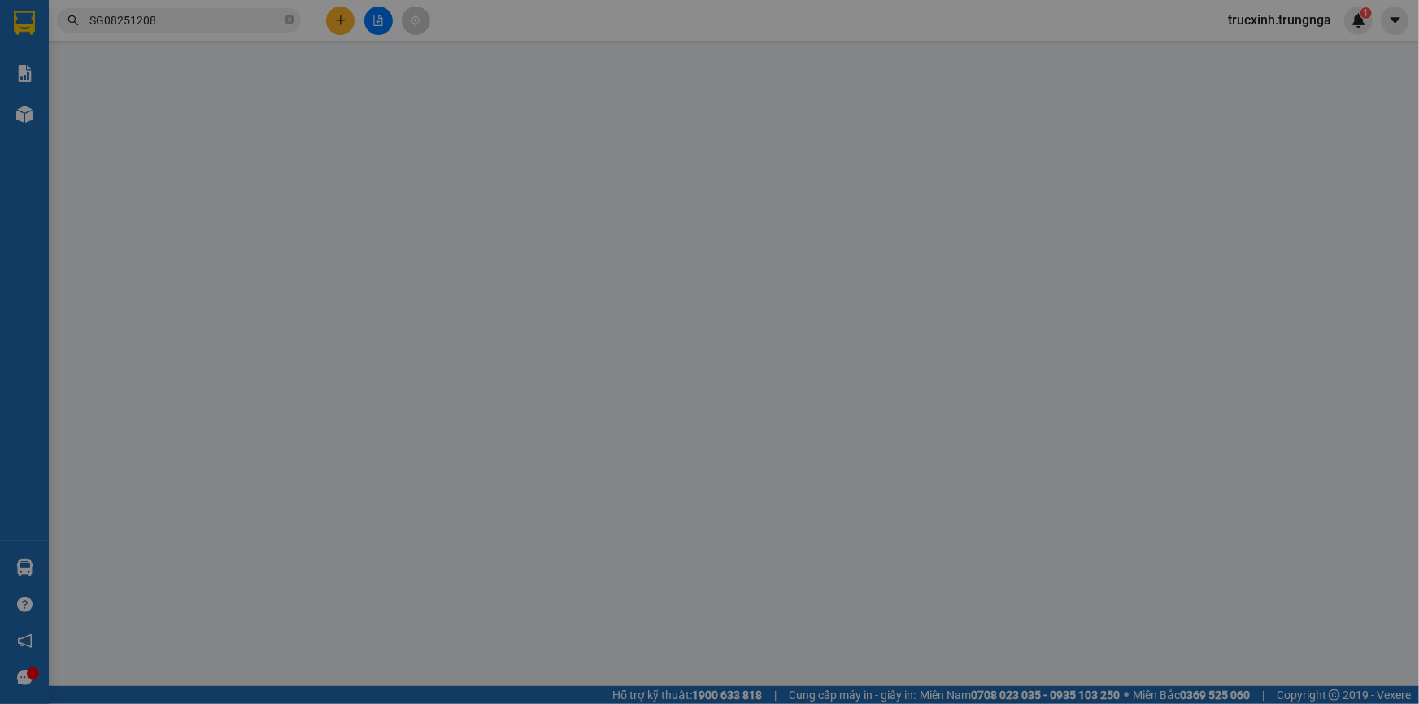
type input "0945558618"
type input "0937349247"
type input "150.000"
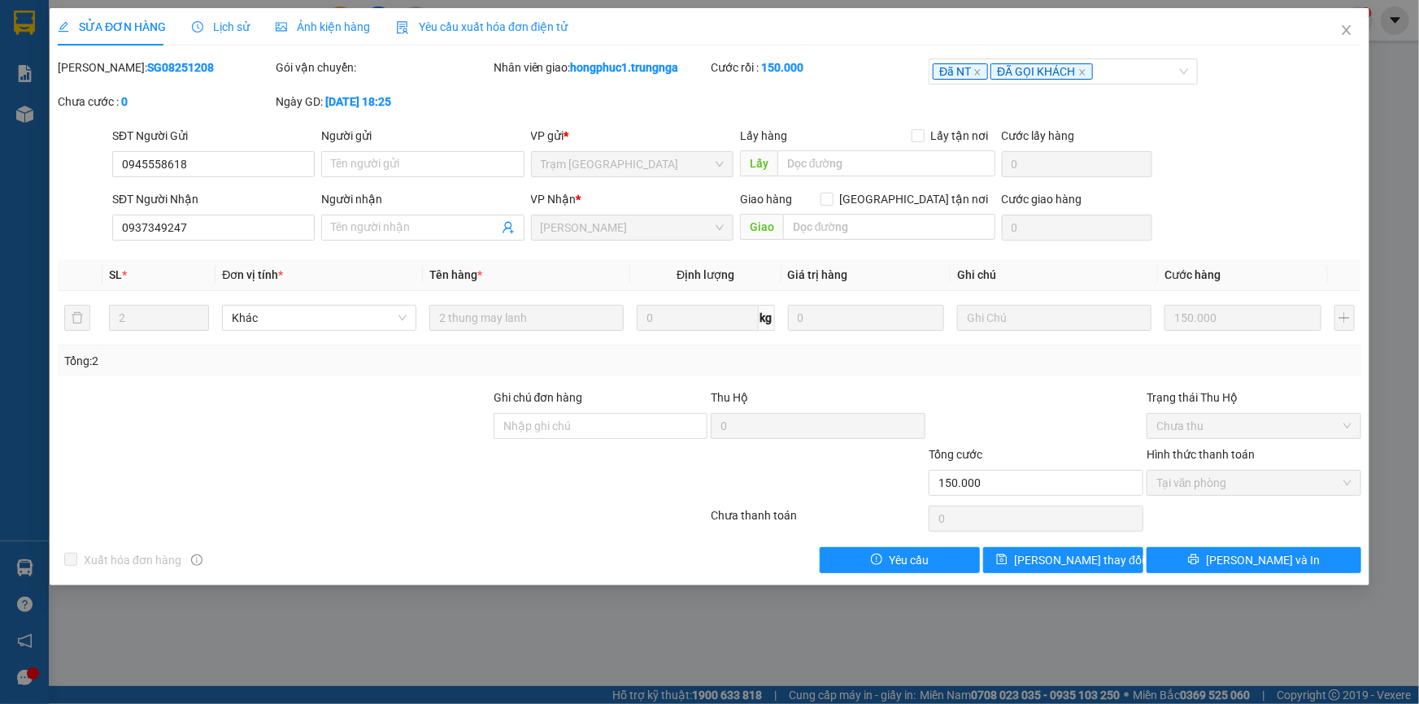
click at [235, 33] on div "Lịch sử" at bounding box center [221, 27] width 58 height 18
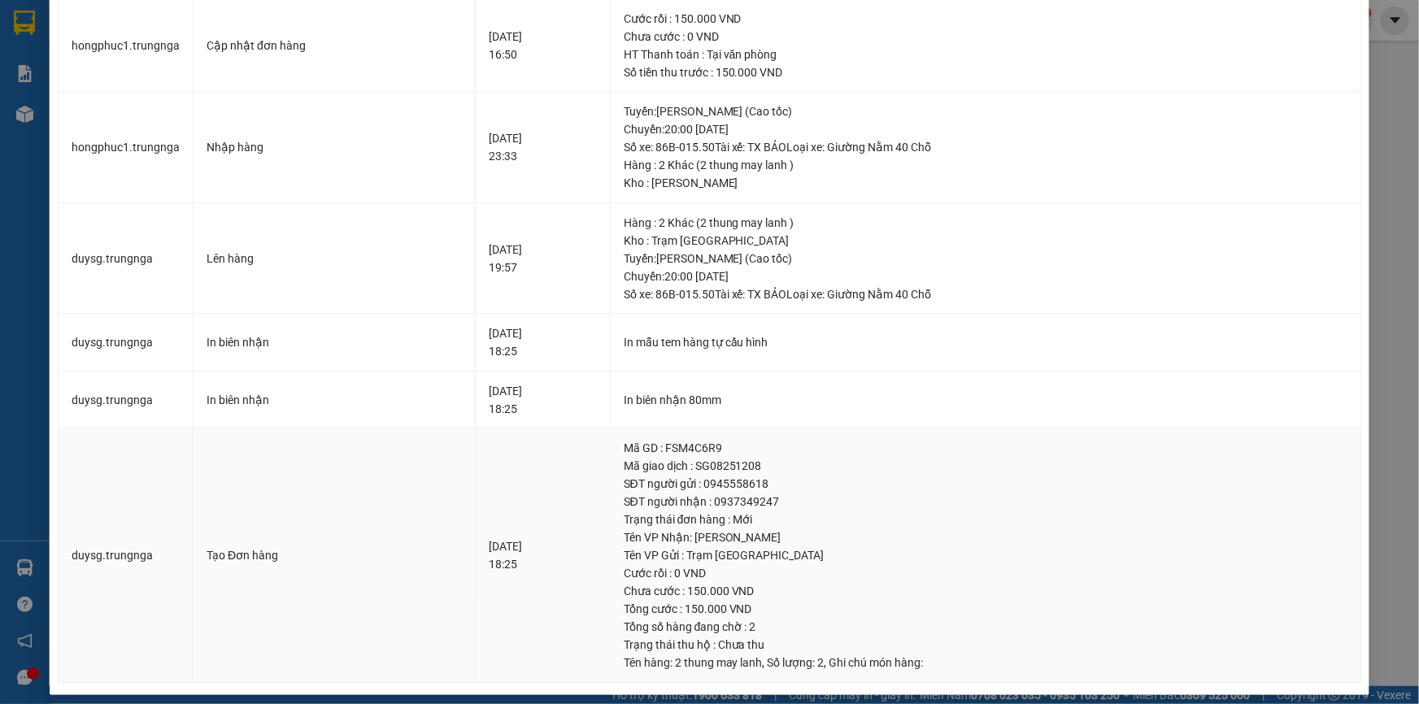
scroll to position [304, 0]
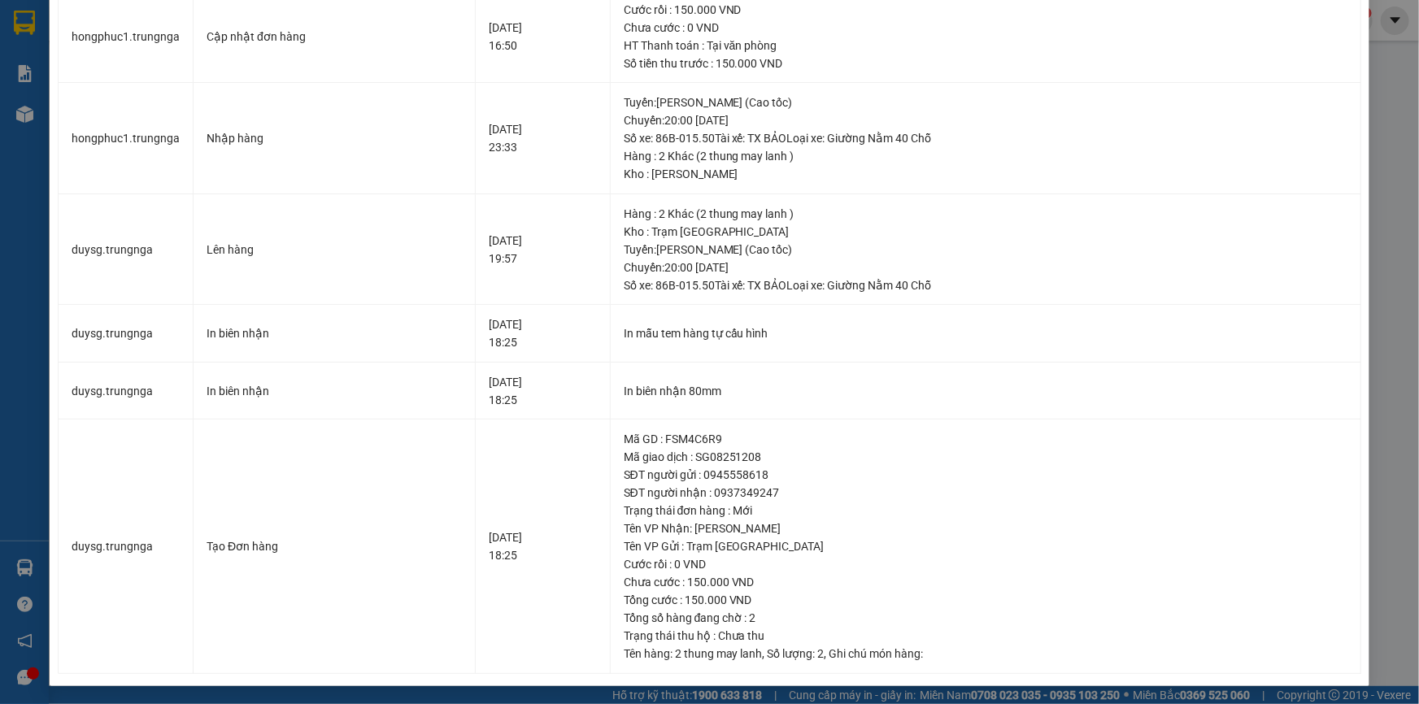
click at [1384, 150] on div "SỬA ĐƠN HÀNG Lịch sử Ảnh kiện hàng Yêu cầu xuất hóa đơn điện tử Total Paid Fee …" at bounding box center [709, 352] width 1419 height 704
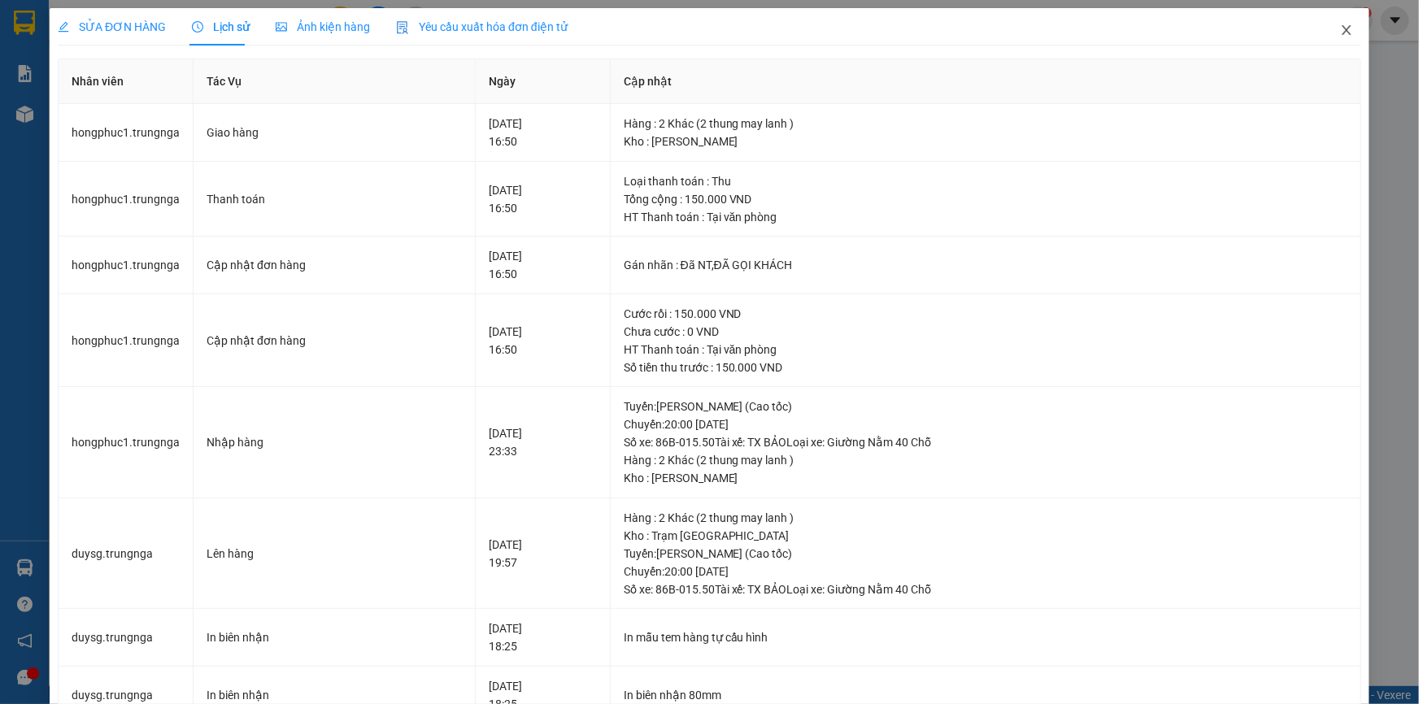
click at [1333, 22] on span "Close" at bounding box center [1347, 31] width 46 height 46
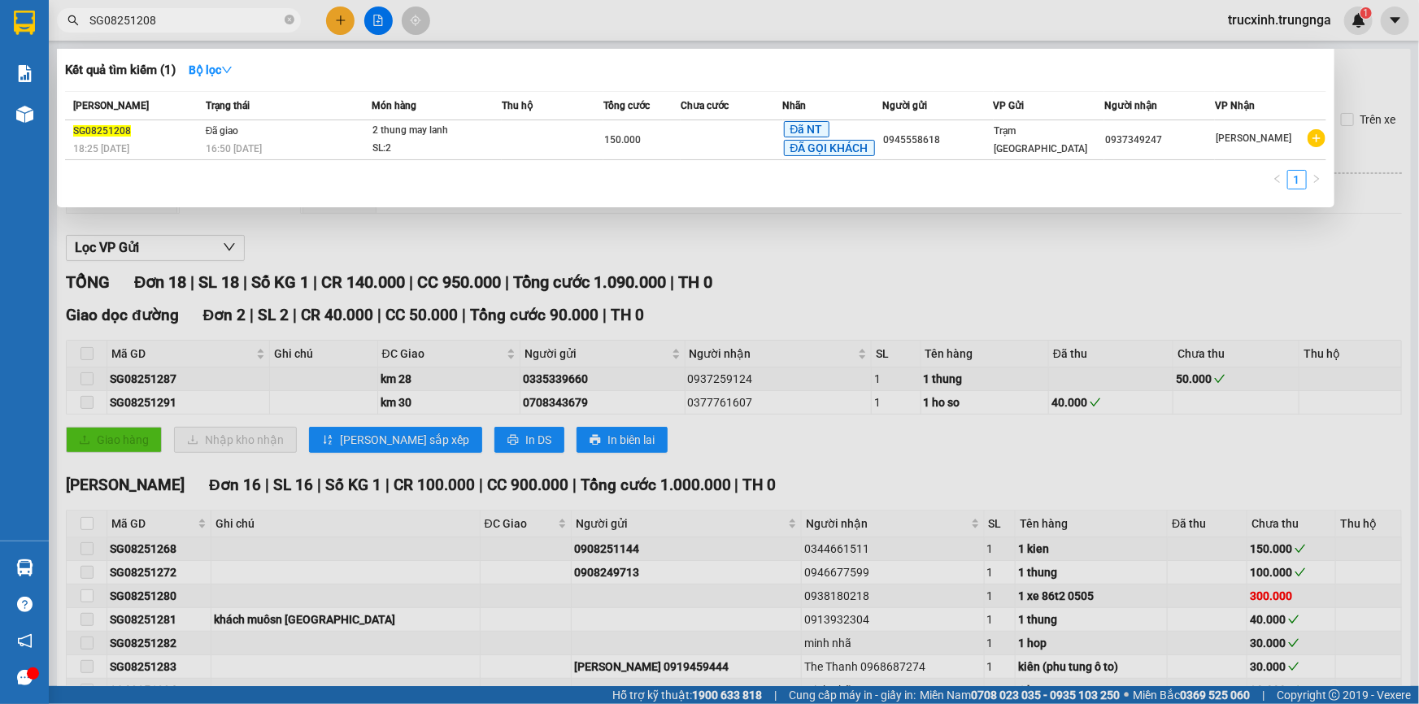
click at [196, 20] on input "SG08251208" at bounding box center [185, 20] width 192 height 18
paste input "9"
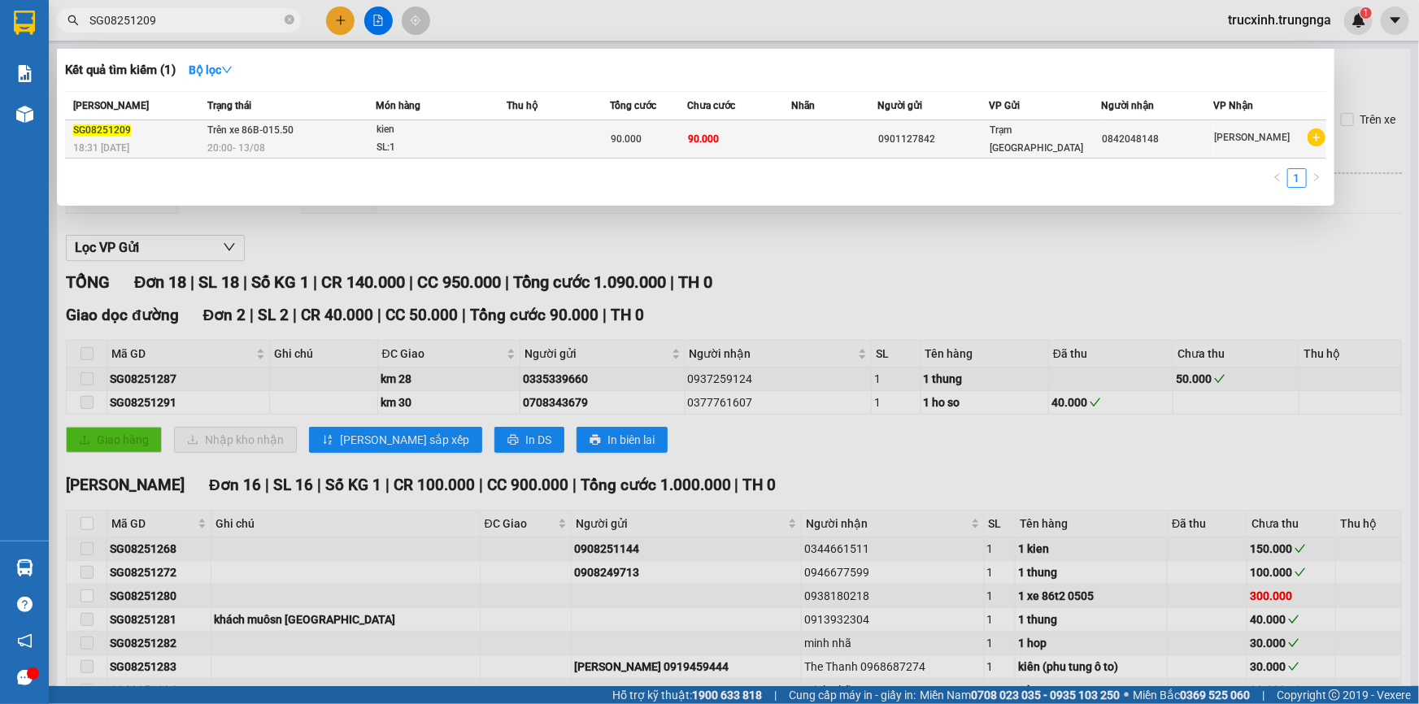
type input "SG08251209"
click at [432, 135] on div "kien" at bounding box center [437, 130] width 122 height 18
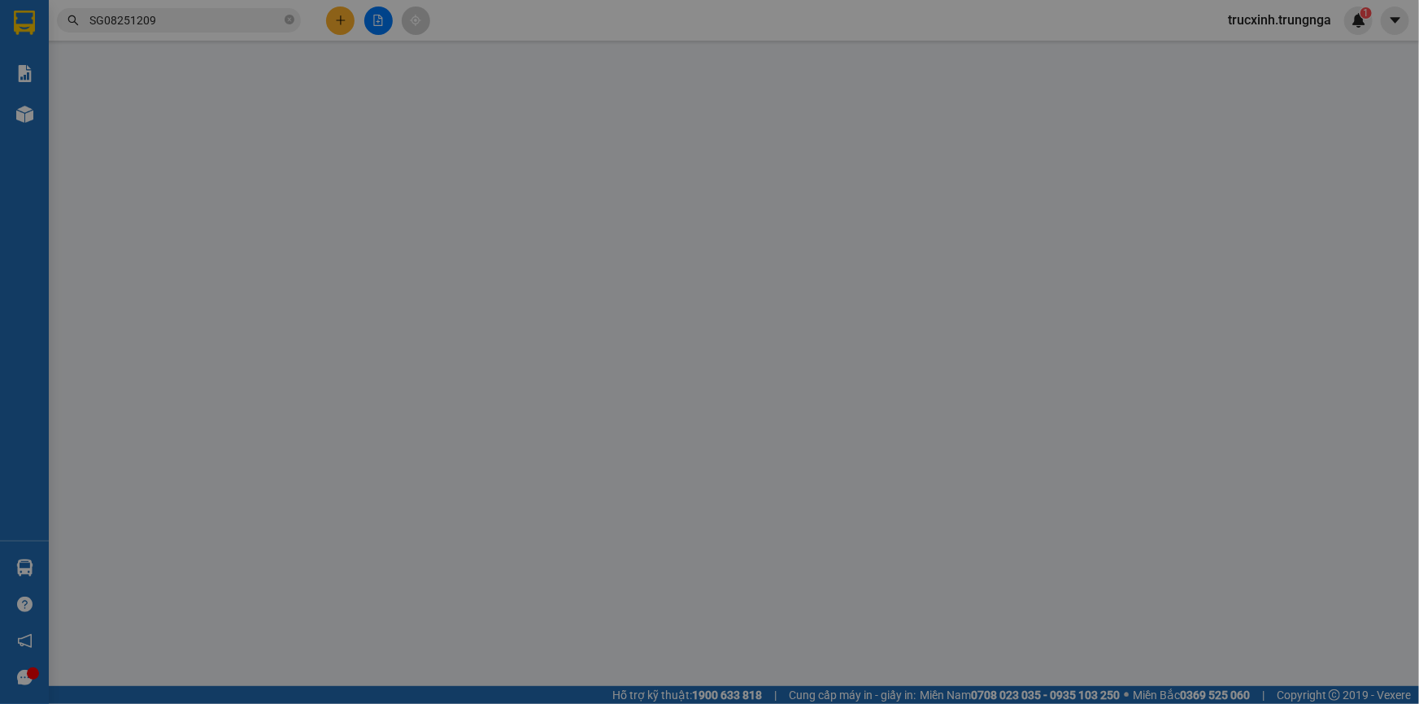
type input "0901127842"
type input "0842048148"
type input "90.000"
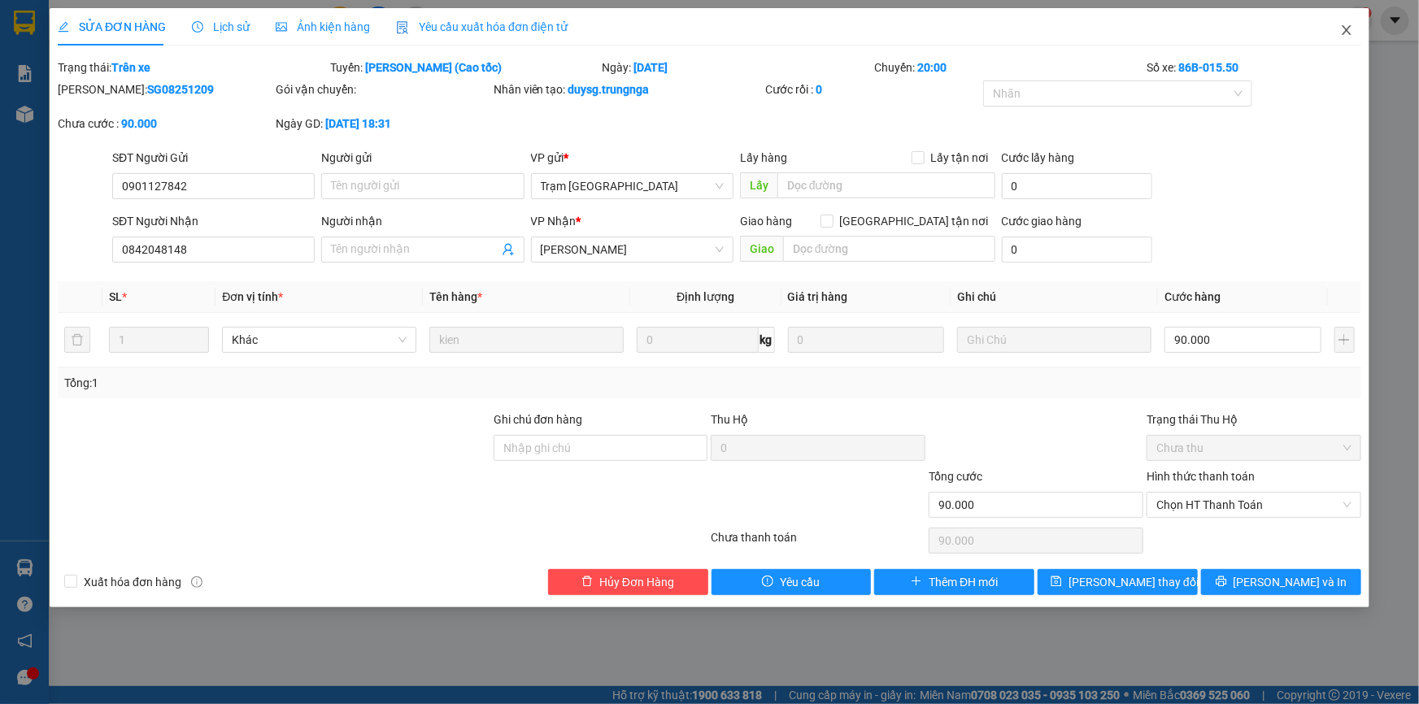
click at [1350, 33] on icon "close" at bounding box center [1346, 30] width 9 height 10
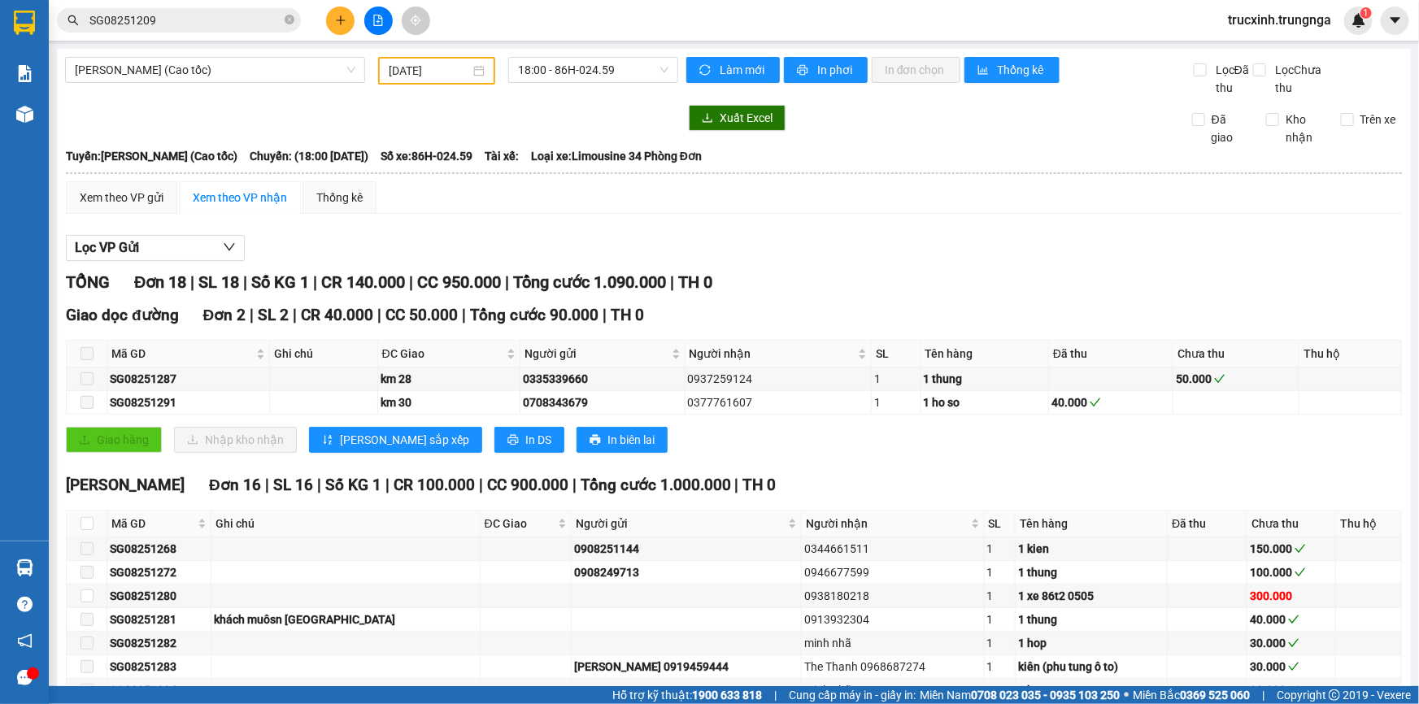
click at [165, 21] on input "SG08251209" at bounding box center [185, 20] width 192 height 18
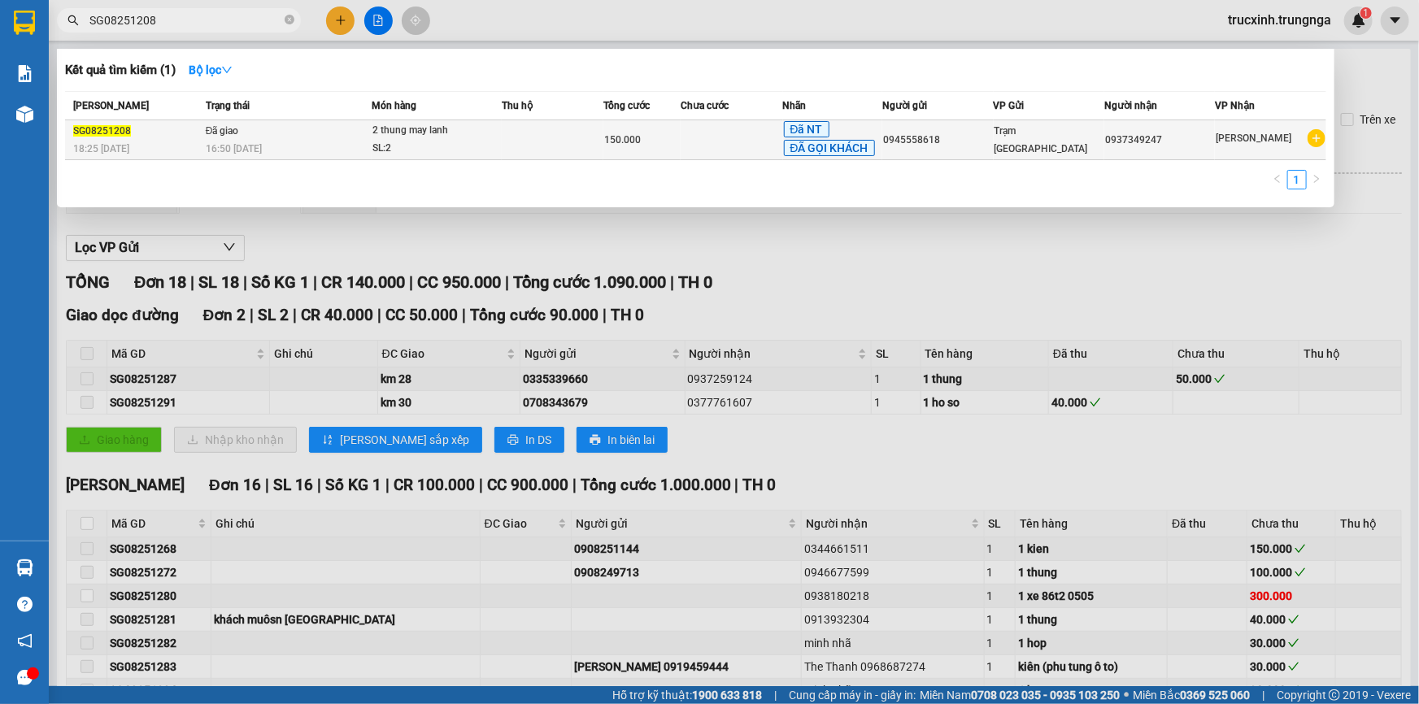
type input "SG08251208"
click at [276, 136] on td "Đã giao 16:50 [DATE]" at bounding box center [287, 140] width 171 height 40
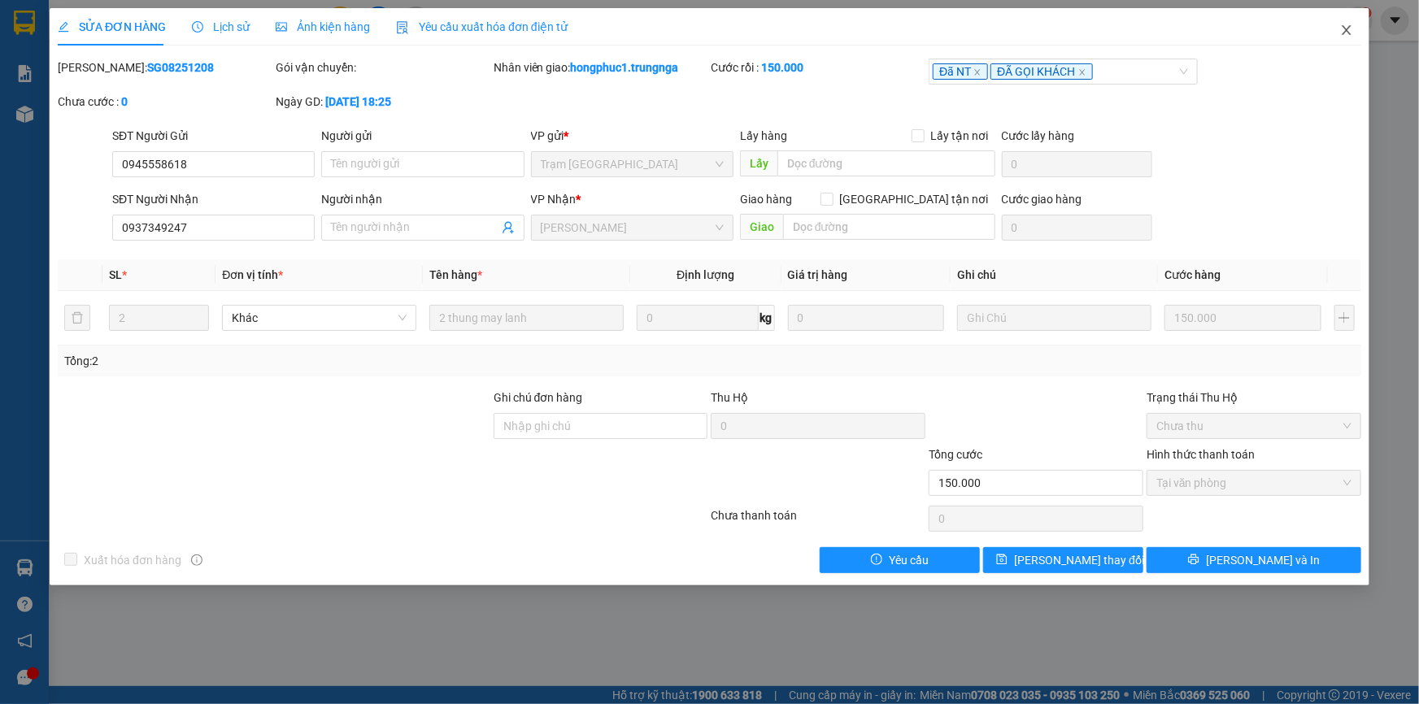
click at [1351, 23] on span "Close" at bounding box center [1347, 31] width 46 height 46
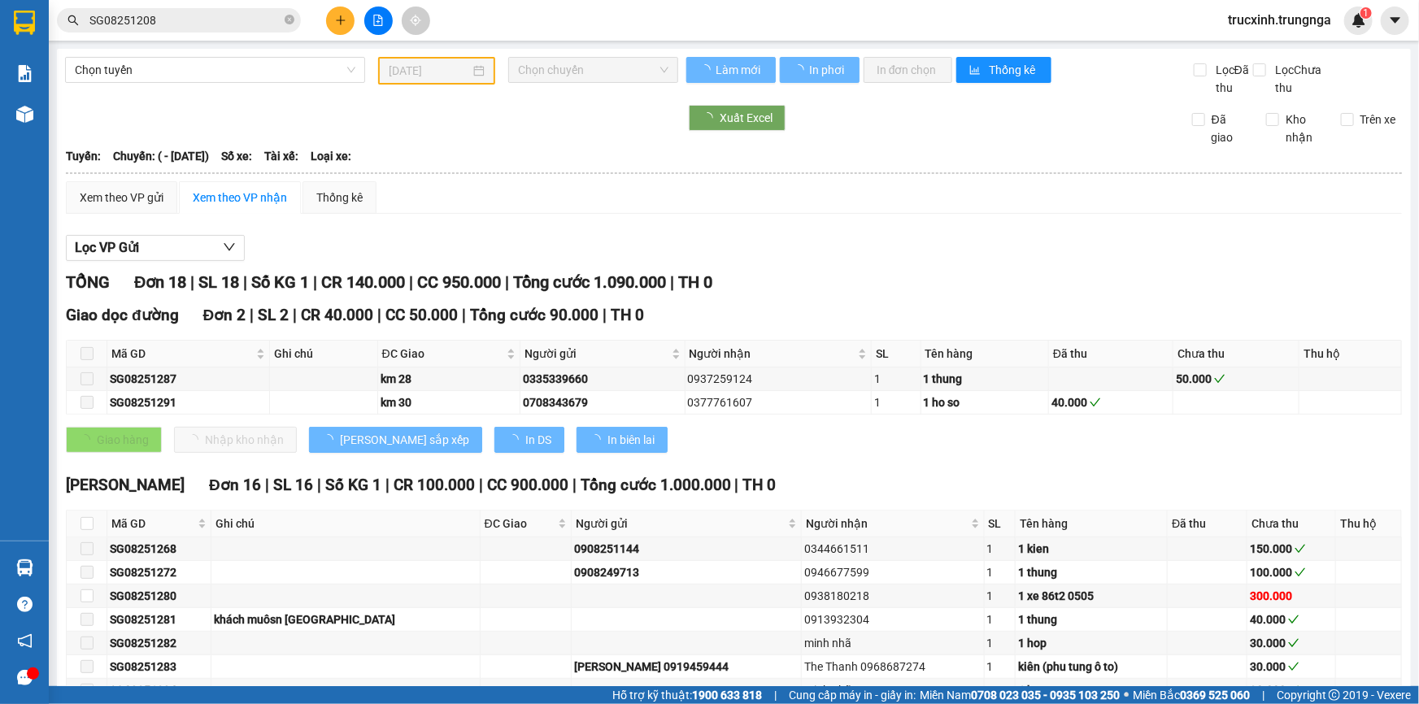
click at [194, 20] on input "SG08251208" at bounding box center [185, 20] width 192 height 18
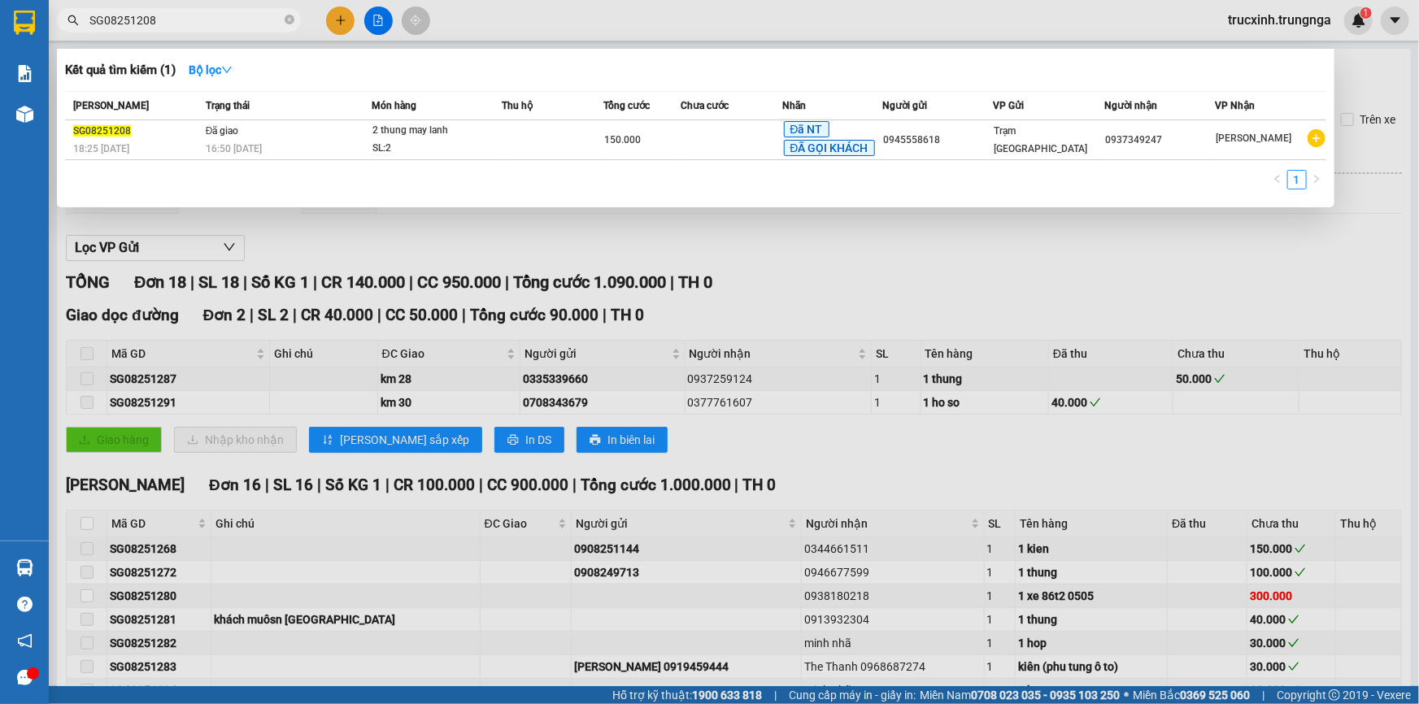
click at [958, 255] on div at bounding box center [709, 352] width 1419 height 704
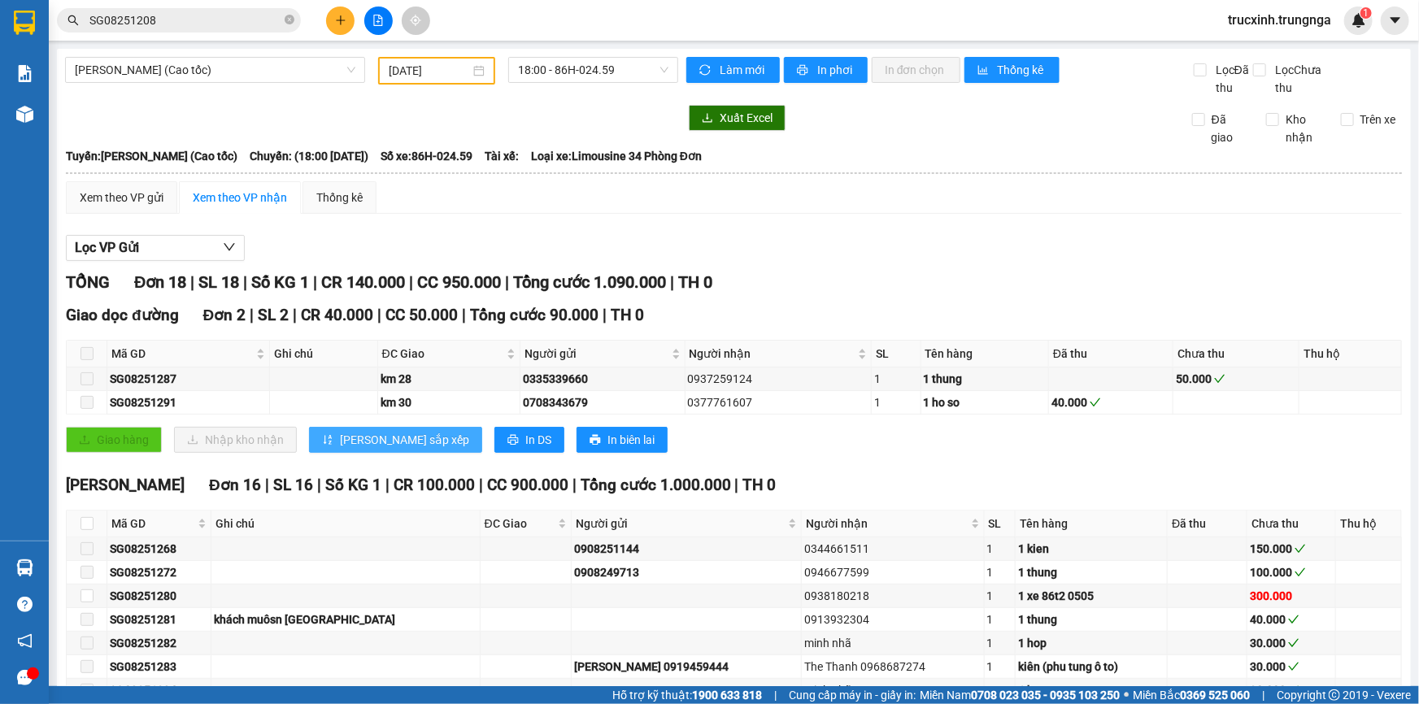
scroll to position [221, 0]
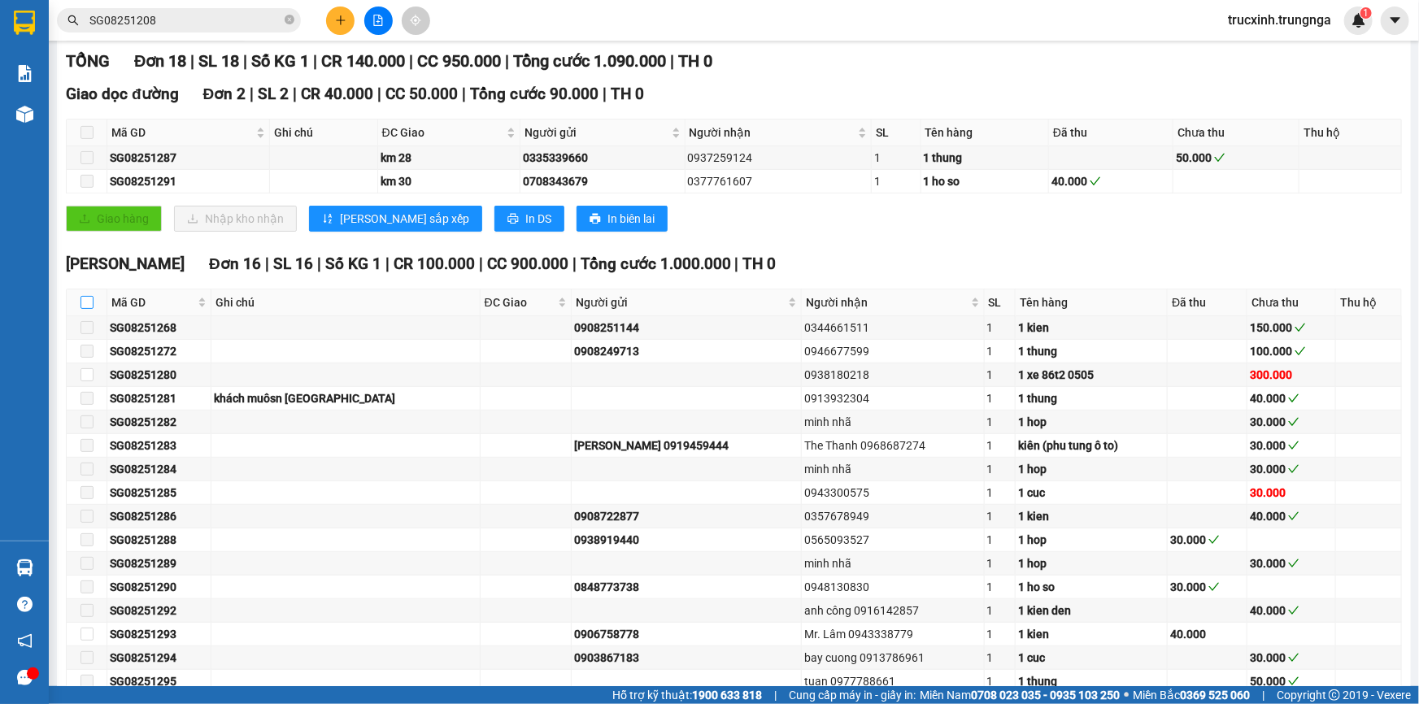
click at [84, 298] on input "checkbox" at bounding box center [86, 302] width 13 height 13
checkbox input "true"
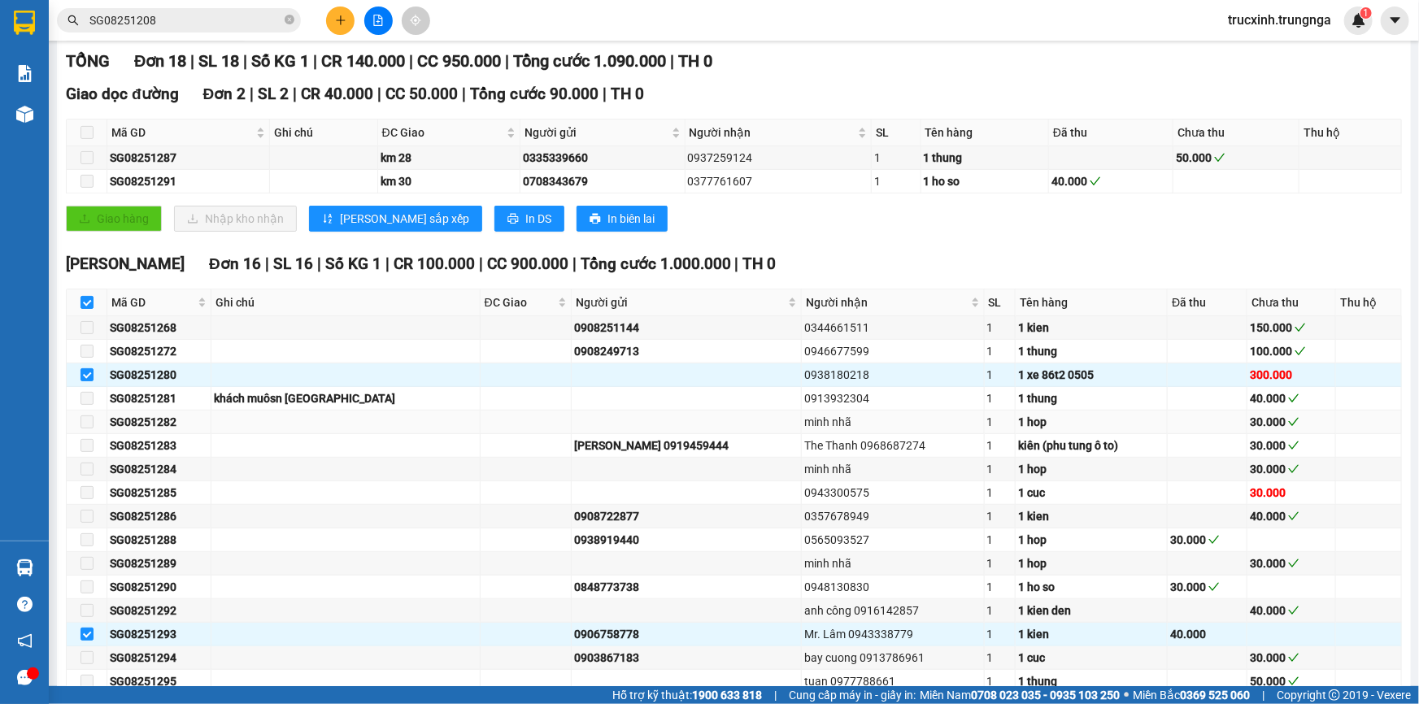
scroll to position [309, 0]
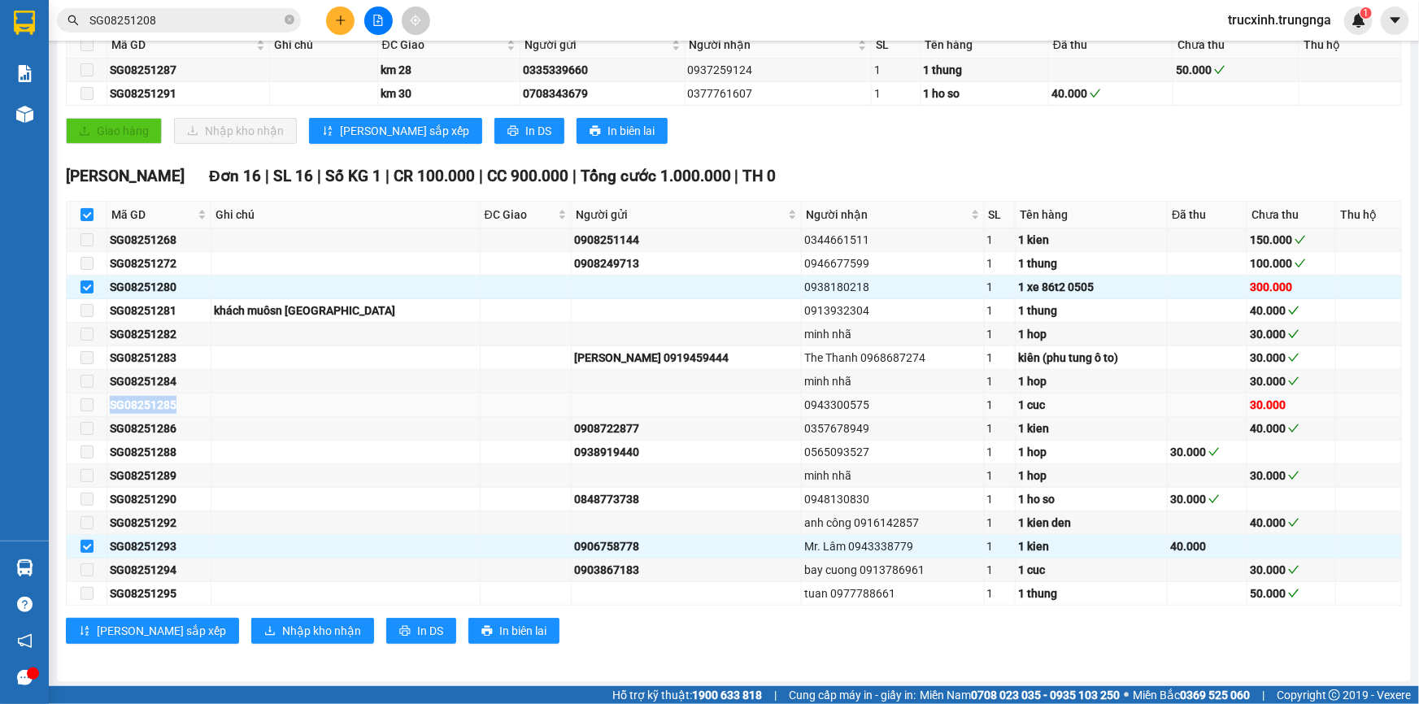
drag, startPoint x: 181, startPoint y: 407, endPoint x: 111, endPoint y: 407, distance: 70.7
click at [111, 407] on div "SG08251285" at bounding box center [159, 405] width 98 height 18
copy div "SG08251285"
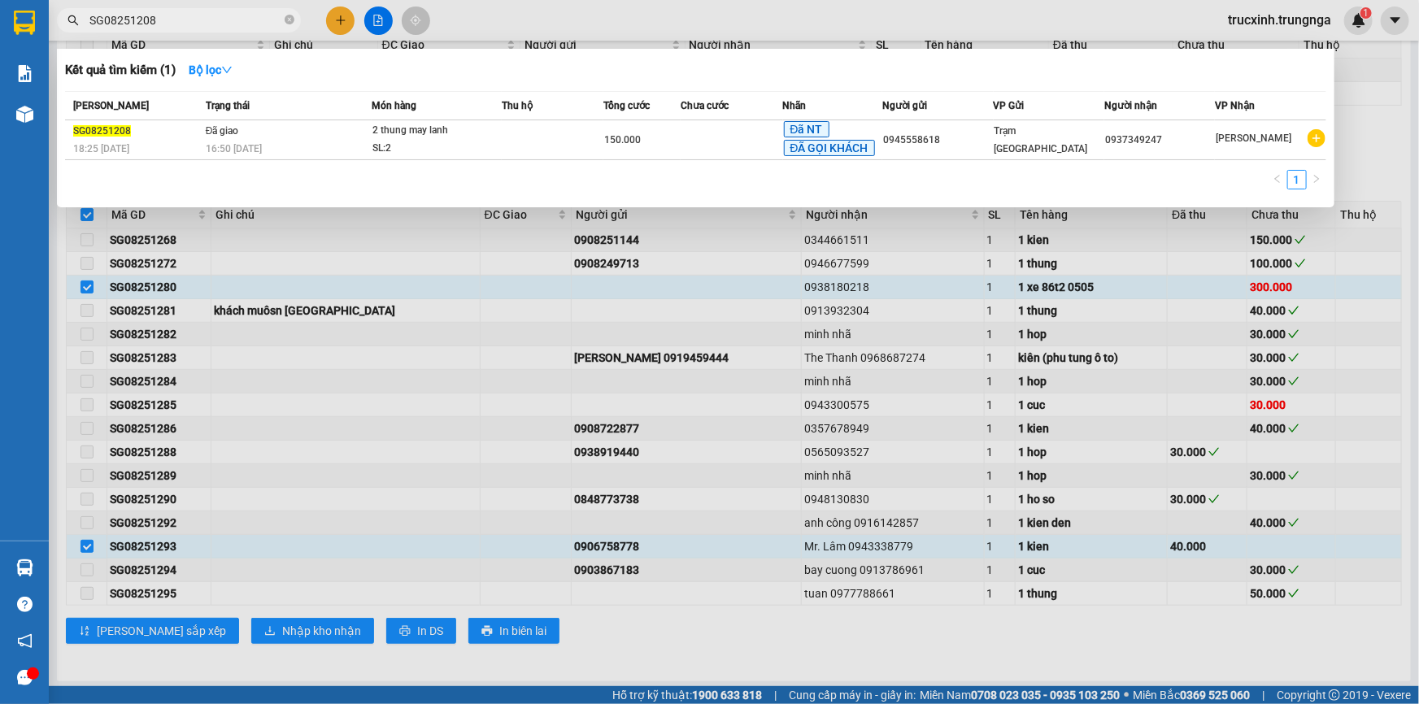
click at [171, 14] on input "SG08251208" at bounding box center [185, 20] width 192 height 18
drag, startPoint x: 173, startPoint y: 21, endPoint x: 163, endPoint y: 23, distance: 10.7
click at [165, 23] on input "SG08251208" at bounding box center [185, 20] width 192 height 18
click at [163, 23] on input "SG08251208" at bounding box center [185, 20] width 192 height 18
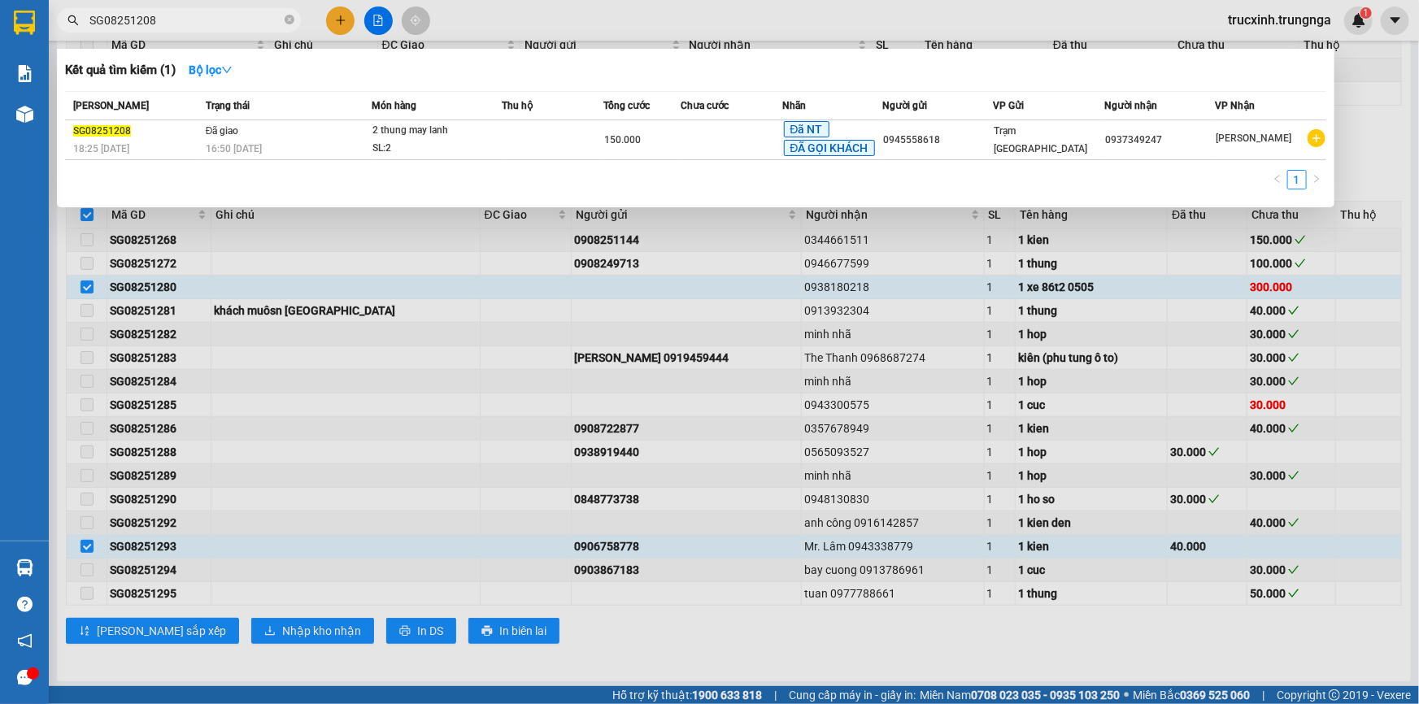
paste input "85"
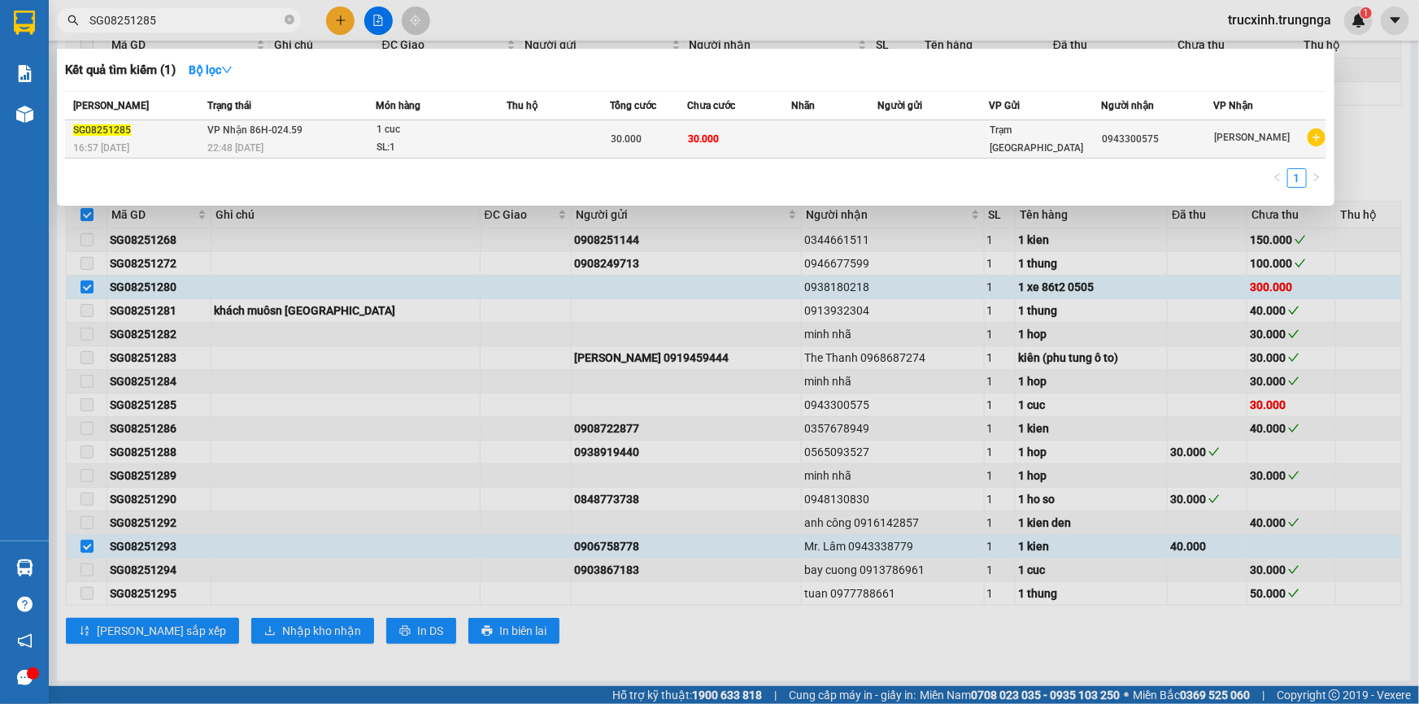
type input "SG08251285"
click at [585, 128] on td at bounding box center [558, 139] width 103 height 38
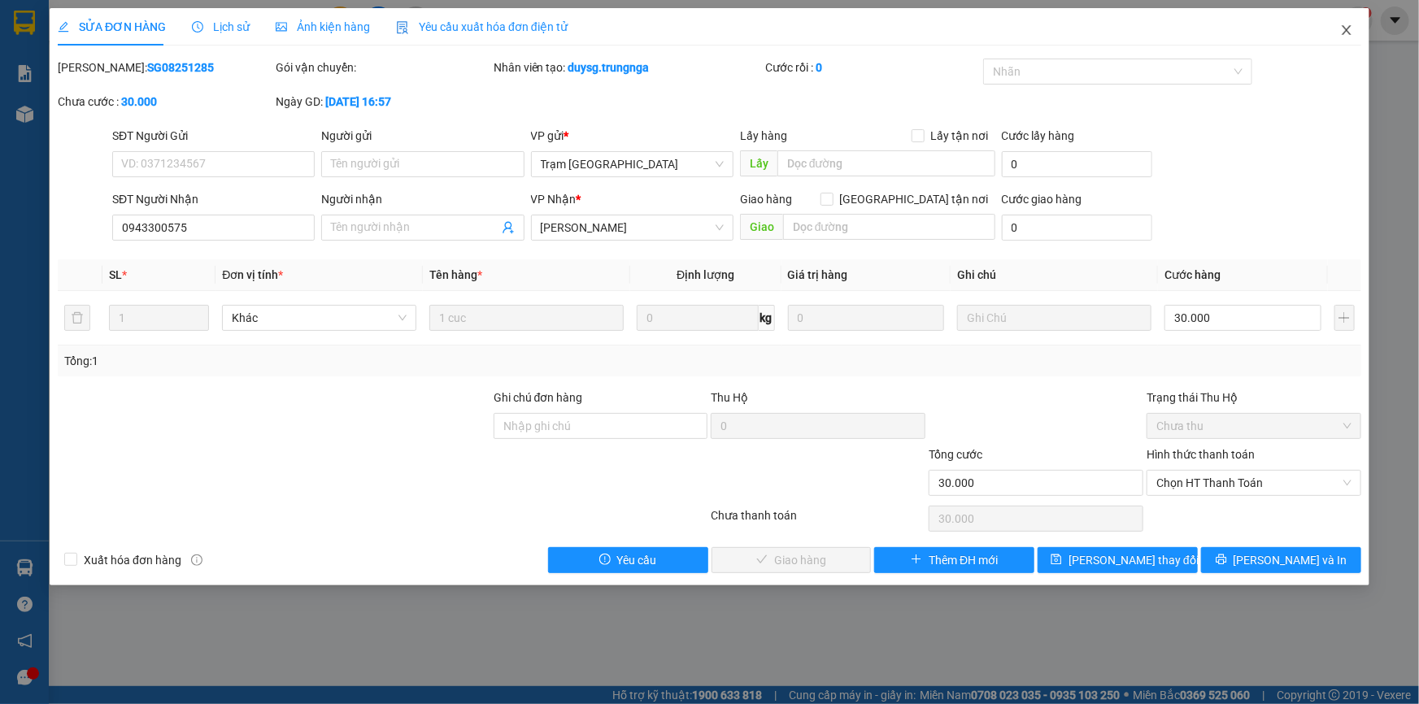
click at [1346, 26] on icon "close" at bounding box center [1346, 30] width 13 height 13
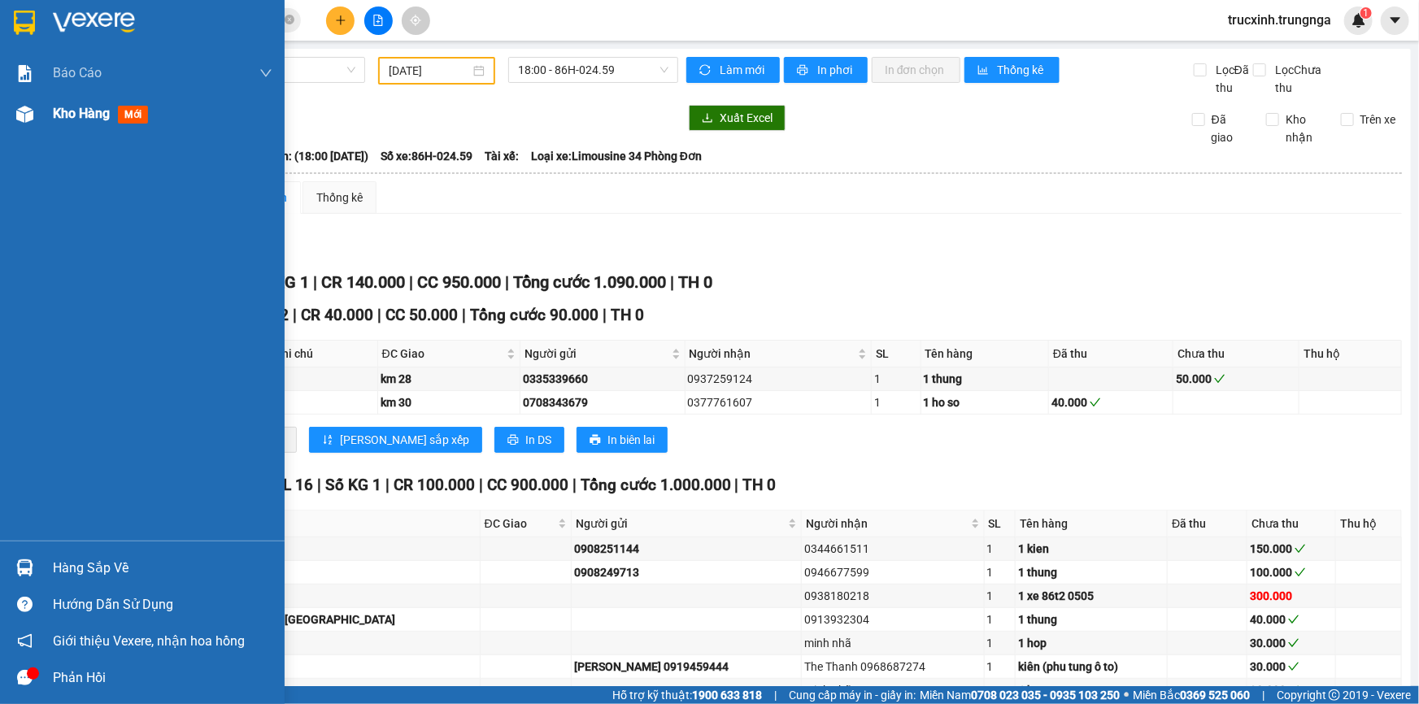
click at [106, 110] on span "Kho hàng" at bounding box center [81, 113] width 57 height 15
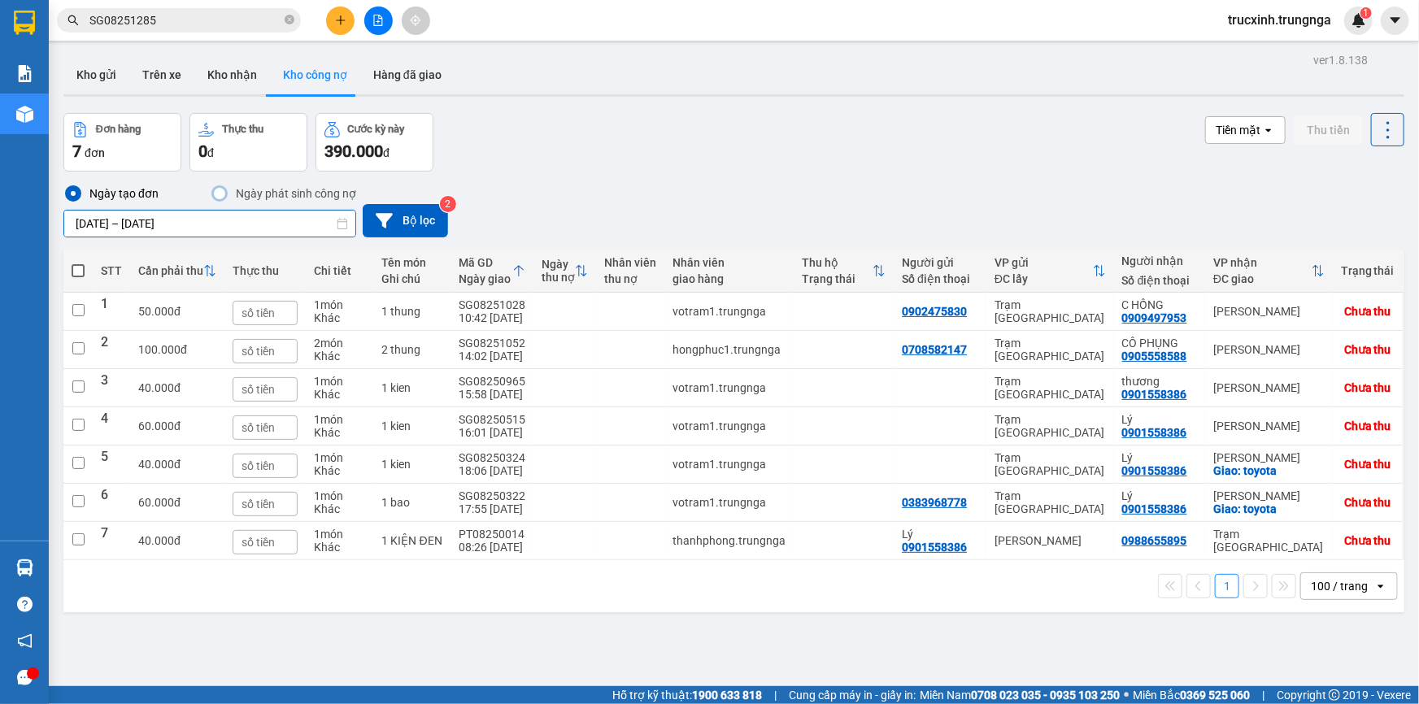
click at [146, 224] on input "[DATE] – [DATE]" at bounding box center [209, 224] width 291 height 26
click at [231, 63] on button "Kho nhận" at bounding box center [232, 74] width 76 height 39
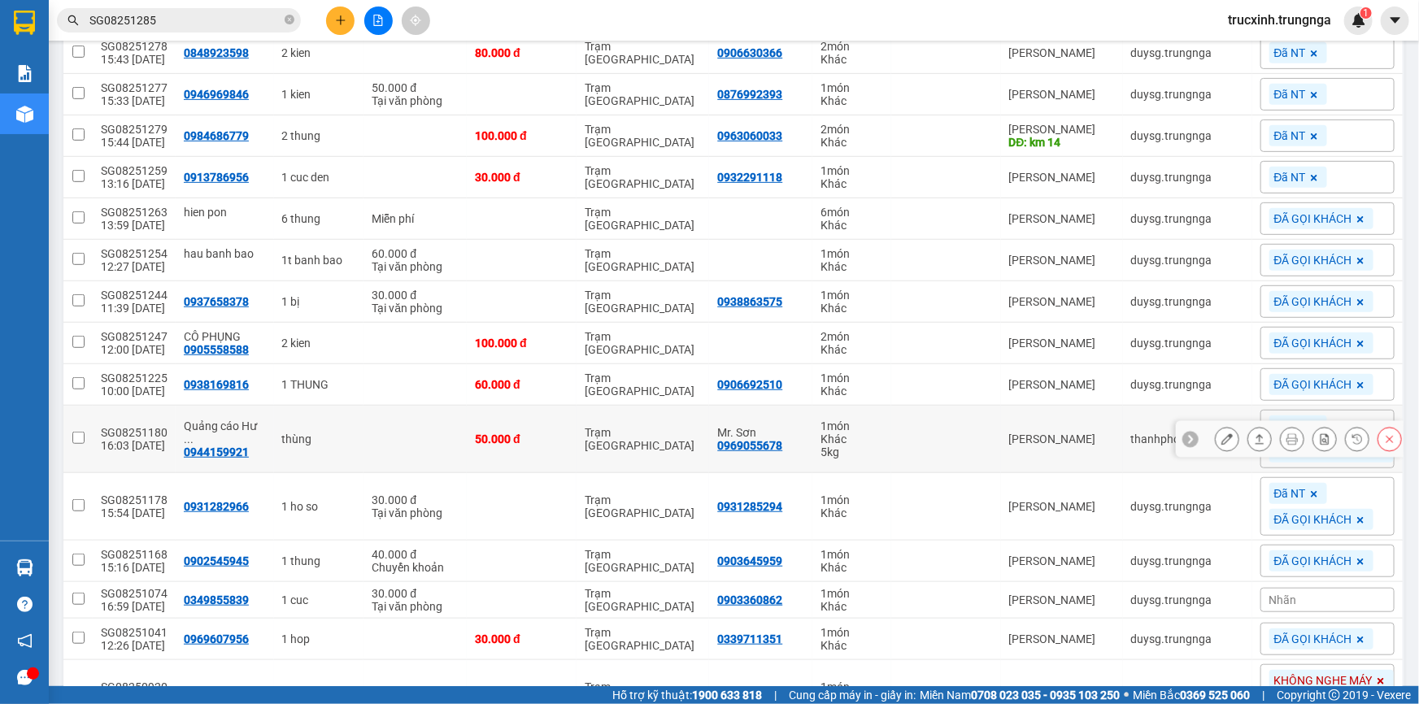
scroll to position [64, 0]
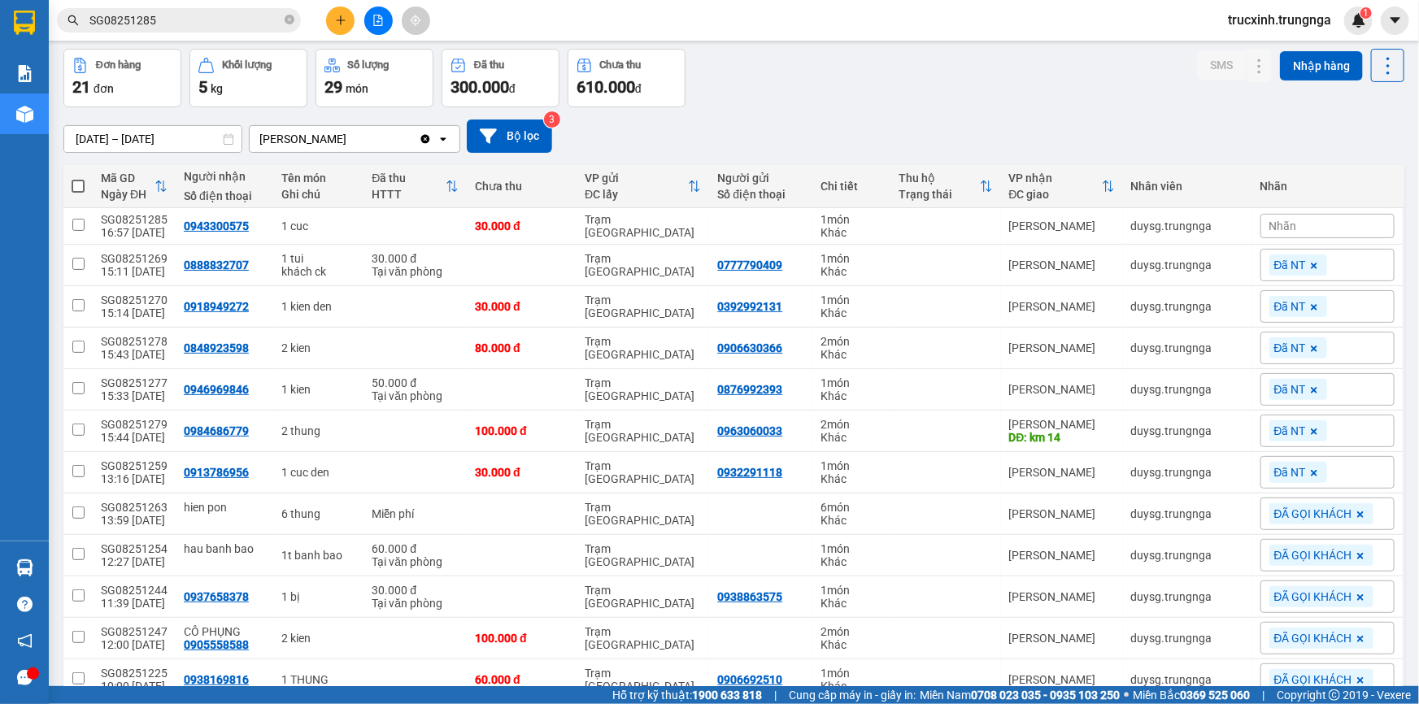
click at [164, 19] on input "SG08251285" at bounding box center [185, 20] width 192 height 18
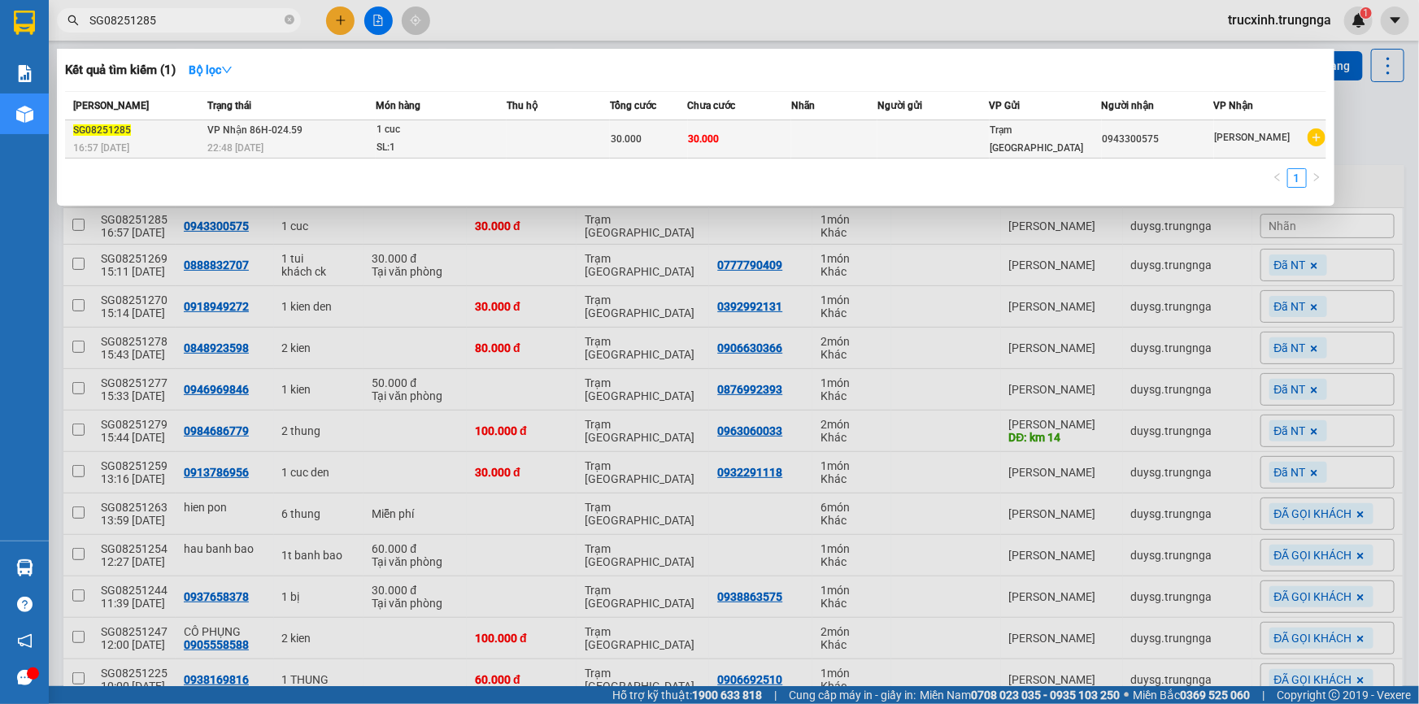
click at [285, 141] on div "22:48 [DATE]" at bounding box center [290, 148] width 167 height 18
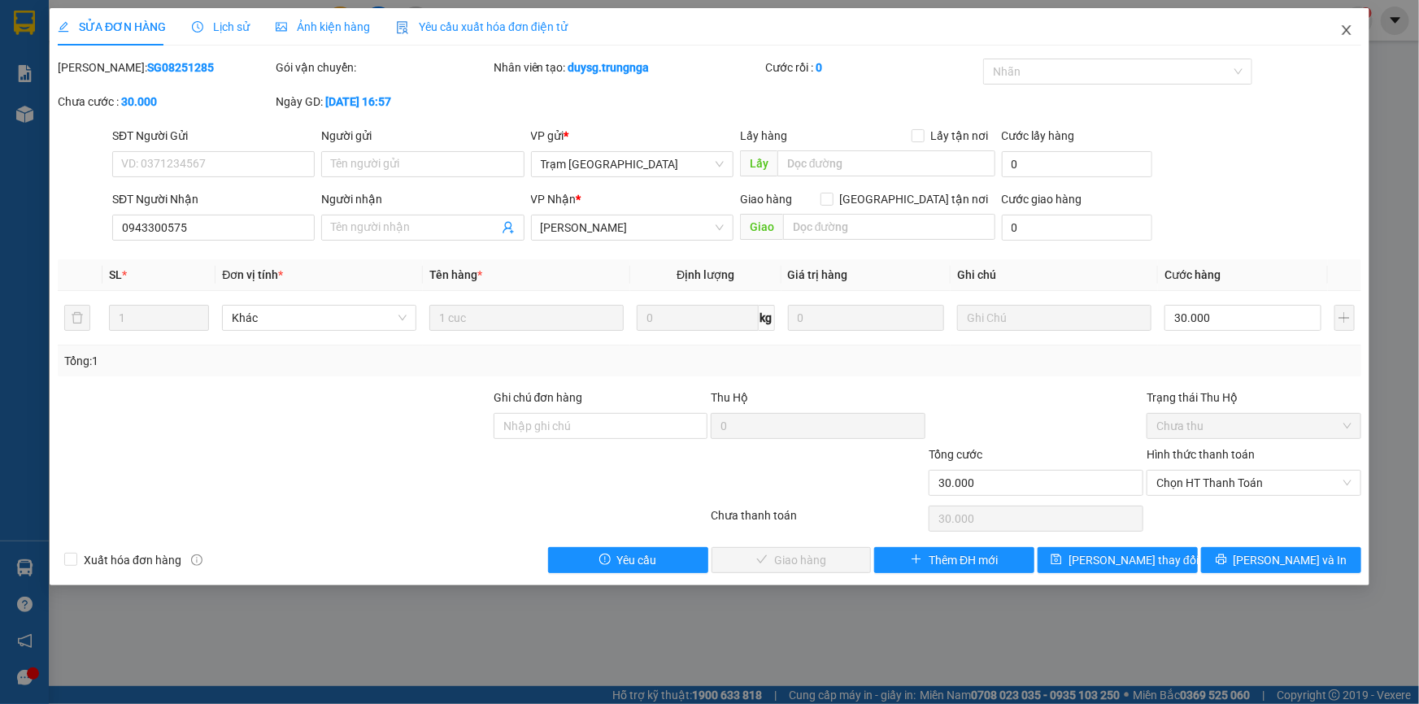
click at [1346, 28] on icon "close" at bounding box center [1346, 30] width 13 height 13
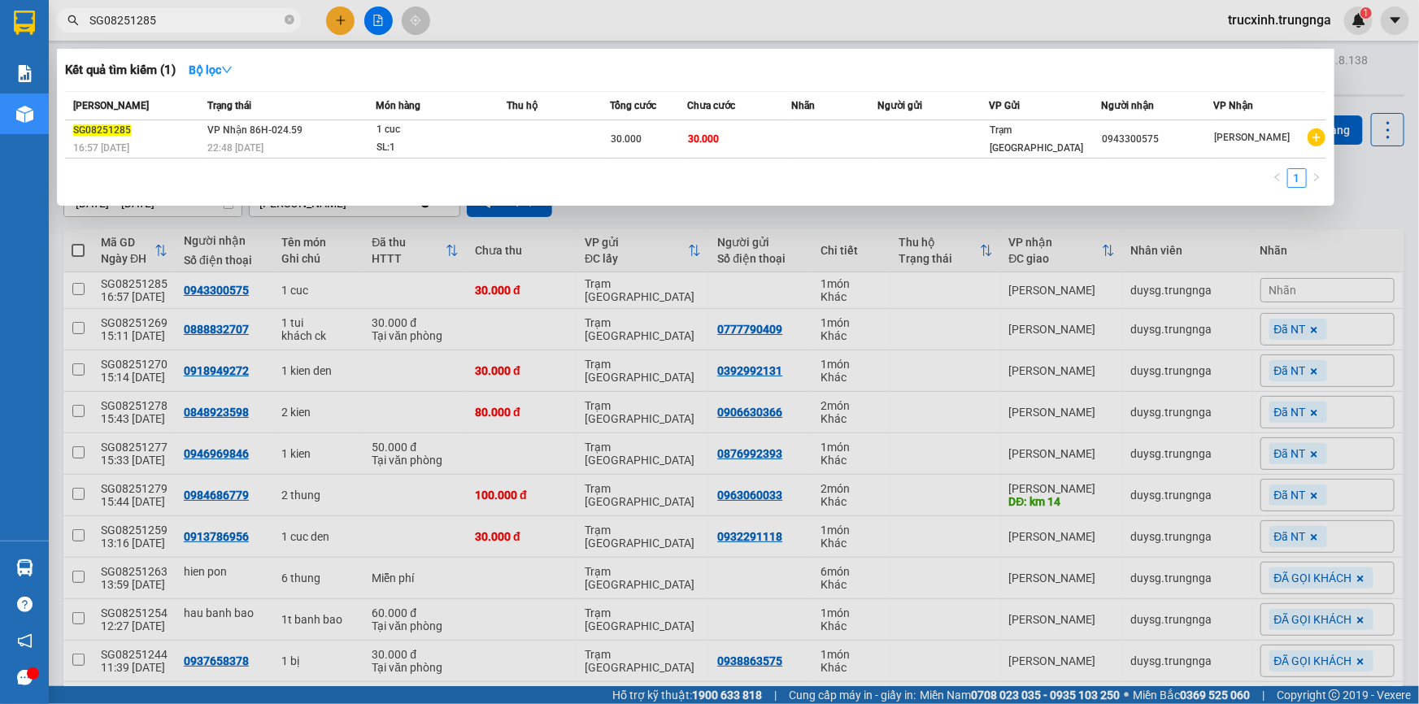
click at [255, 17] on input "SG08251285" at bounding box center [185, 20] width 192 height 18
click at [760, 220] on div at bounding box center [709, 352] width 1419 height 704
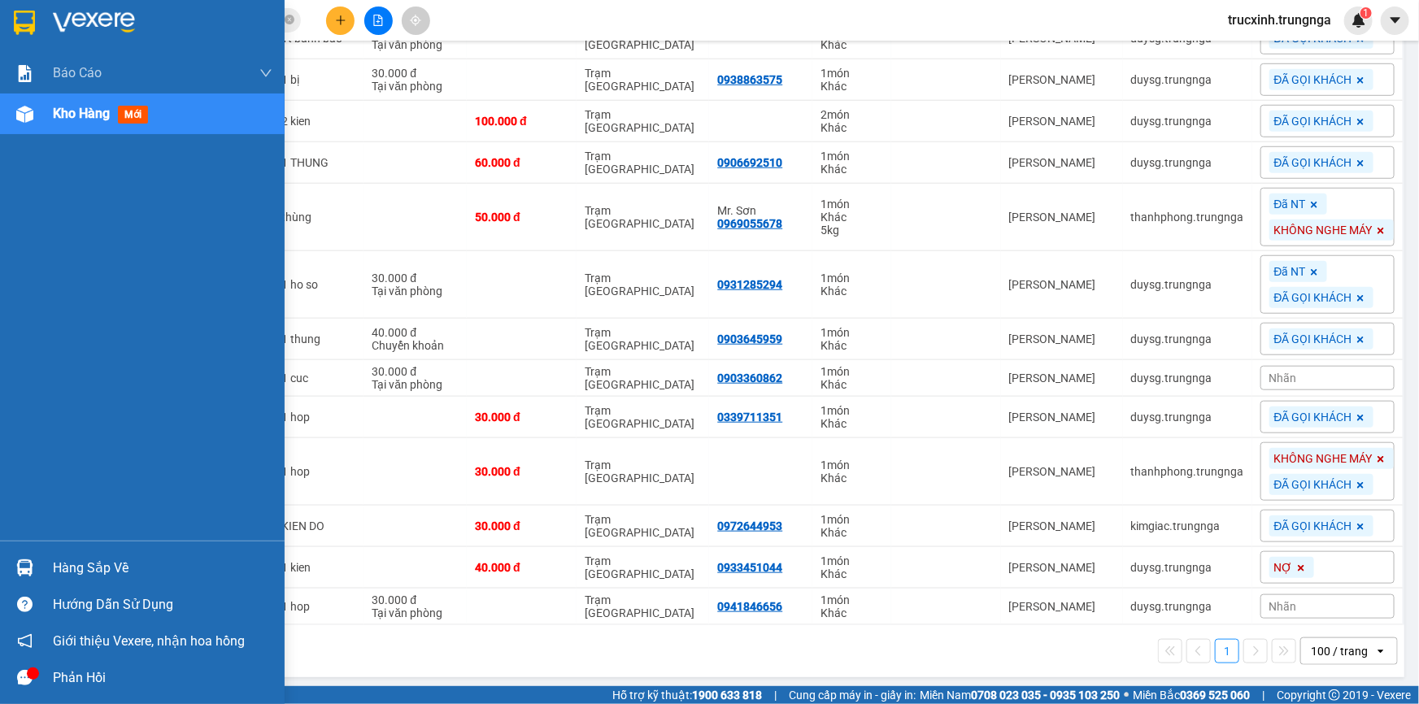
scroll to position [285, 0]
